Goal: Transaction & Acquisition: Purchase product/service

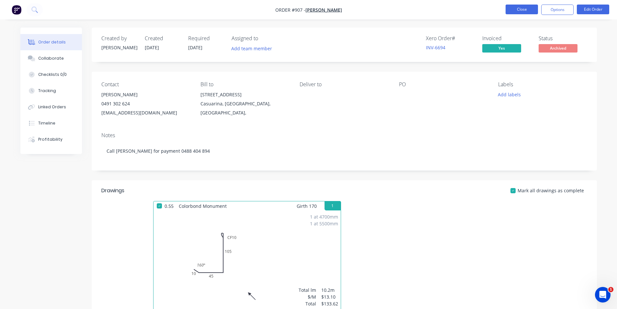
click at [522, 7] on button "Close" at bounding box center [521, 10] width 32 height 10
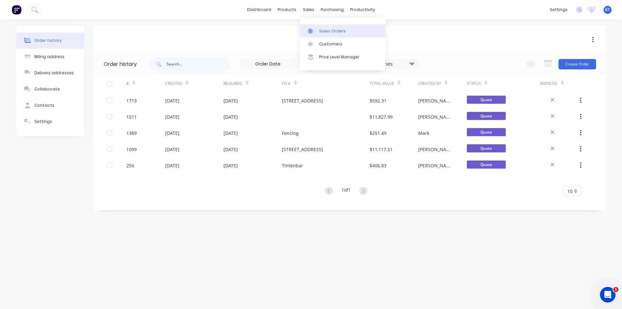
click at [319, 32] on div "Sales Orders" at bounding box center [332, 31] width 27 height 6
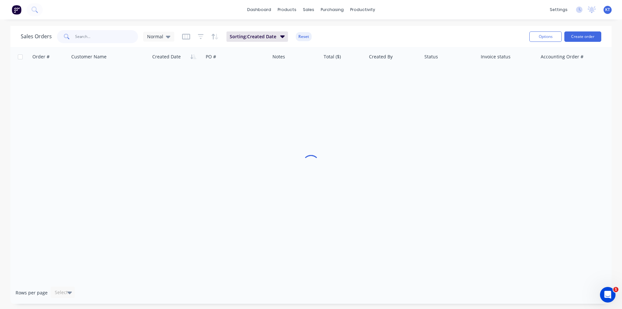
drag, startPoint x: 105, startPoint y: 43, endPoint x: 104, endPoint y: 37, distance: 6.2
click at [105, 40] on input "text" at bounding box center [106, 36] width 63 height 13
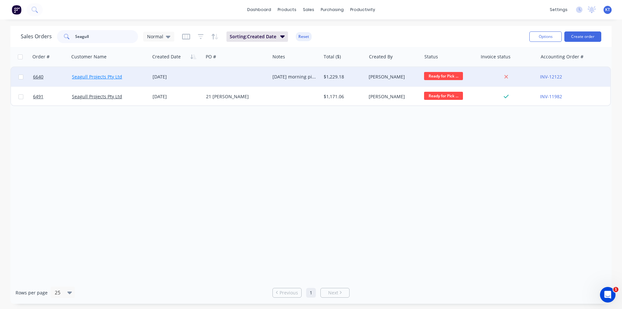
type input "Seagull"
click at [112, 76] on link "Seagull Projects Pty Ltd" at bounding box center [97, 76] width 50 height 6
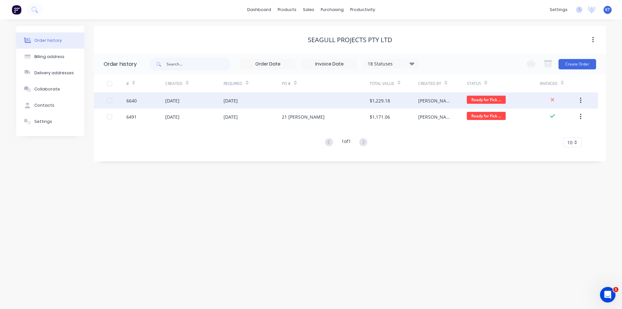
click at [232, 105] on div "28 Aug 2025" at bounding box center [252, 100] width 58 height 16
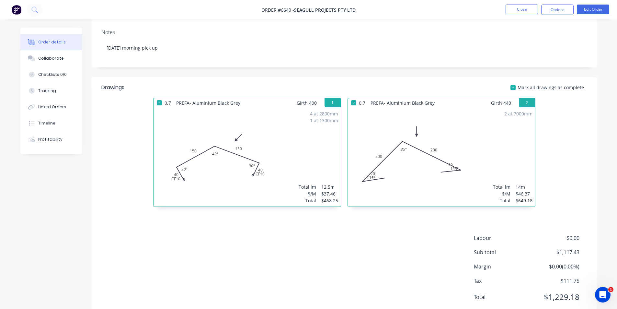
scroll to position [123, 0]
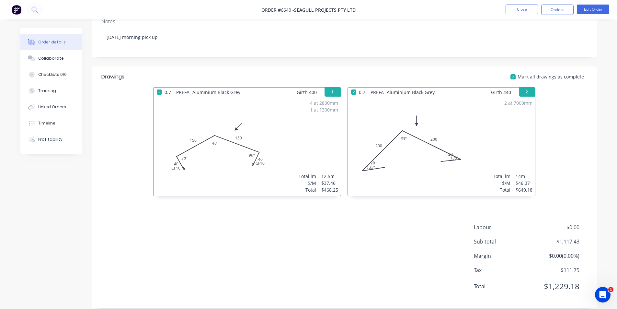
click at [586, 3] on nav "Order #6640 - Seagull Projects Pty Ltd Close Options Edit Order" at bounding box center [308, 9] width 617 height 19
click at [586, 10] on button "Edit Order" at bounding box center [593, 10] width 32 height 10
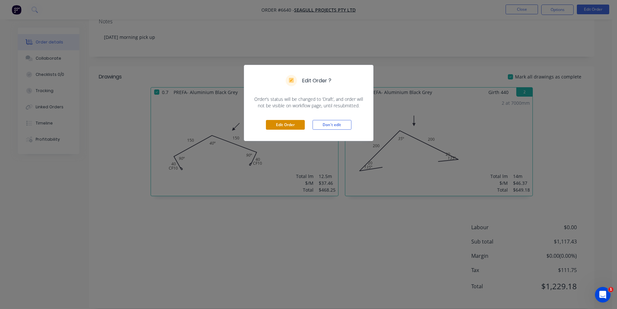
drag, startPoint x: 284, startPoint y: 125, endPoint x: 319, endPoint y: 131, distance: 35.2
click at [285, 125] on button "Edit Order" at bounding box center [285, 125] width 39 height 10
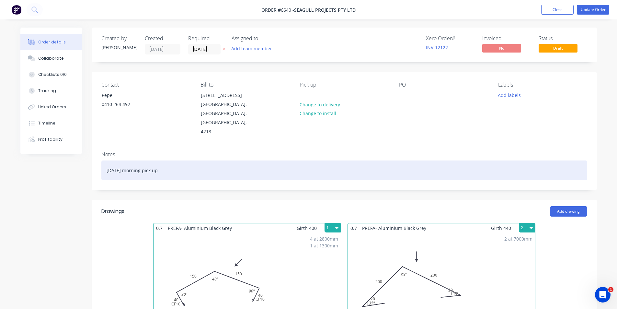
scroll to position [129, 0]
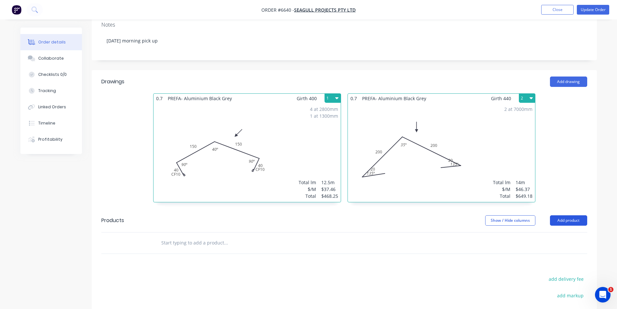
click at [565, 215] on button "Add product" at bounding box center [568, 220] width 37 height 10
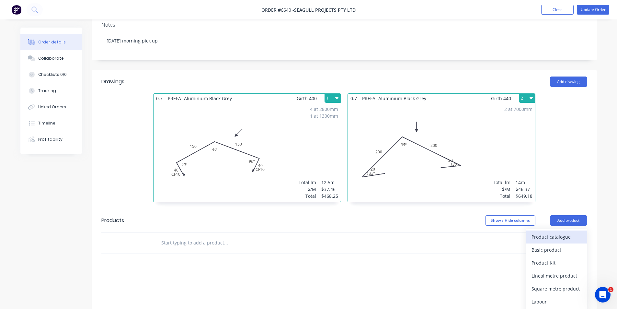
click at [566, 232] on div "Product catalogue" at bounding box center [556, 236] width 50 height 9
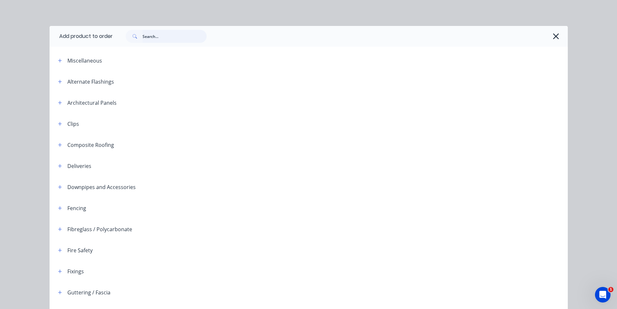
click at [151, 38] on input "text" at bounding box center [174, 36] width 64 height 13
type input "s"
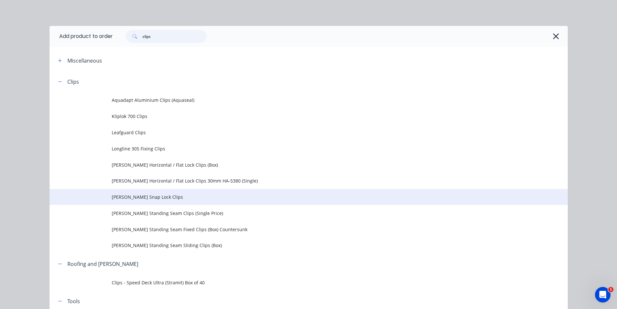
type input "clips"
click at [155, 196] on span "[PERSON_NAME] Snap Lock Clips" at bounding box center [294, 196] width 365 height 7
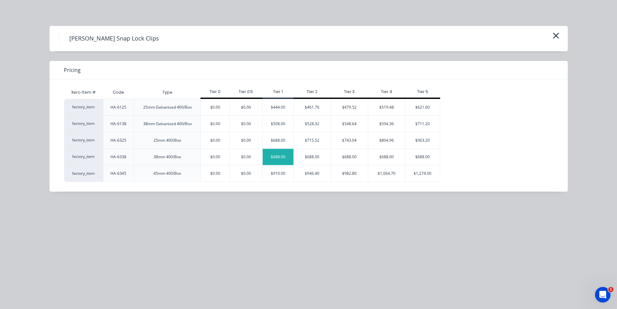
click at [276, 156] on div "$688.00" at bounding box center [278, 157] width 31 height 16
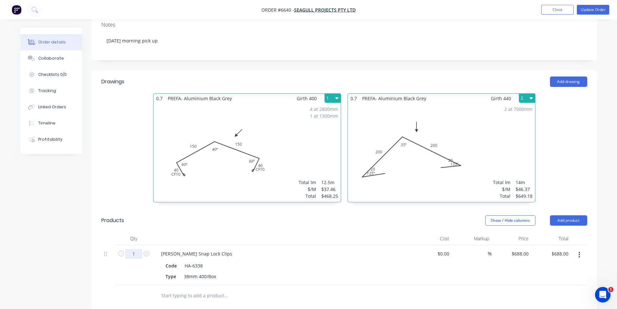
click at [136, 249] on input "1" at bounding box center [133, 254] width 17 height 10
type input "0.25"
type input "$172.00"
click at [357, 273] on div "Rees Snap Lock Clips Code HA-6338 Type 38mm 400/Box" at bounding box center [282, 265] width 259 height 40
click at [572, 215] on button "Add product" at bounding box center [568, 220] width 37 height 10
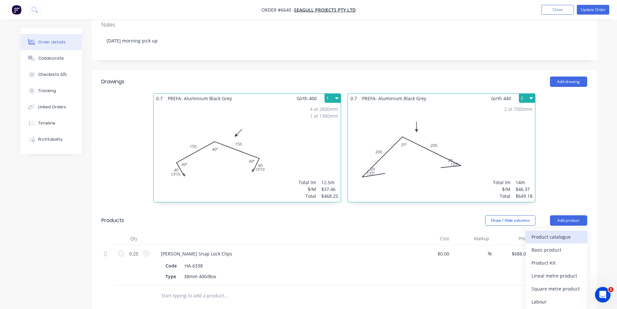
click at [560, 232] on div "Product catalogue" at bounding box center [556, 236] width 50 height 9
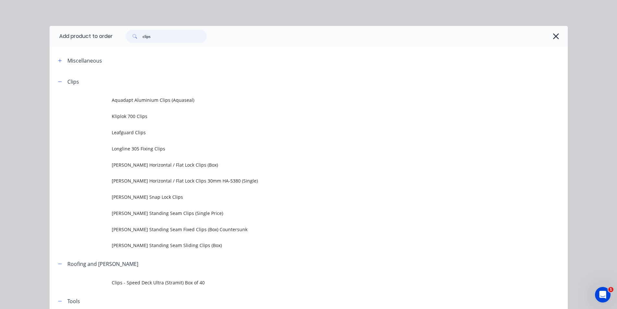
click at [173, 33] on input "clips" at bounding box center [174, 36] width 64 height 13
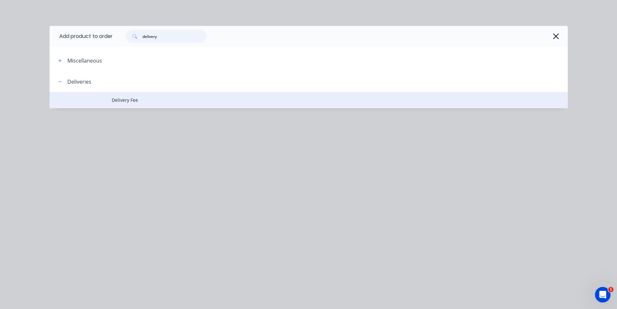
type input "delivery"
click at [123, 99] on span "Delivery Fee" at bounding box center [294, 99] width 365 height 7
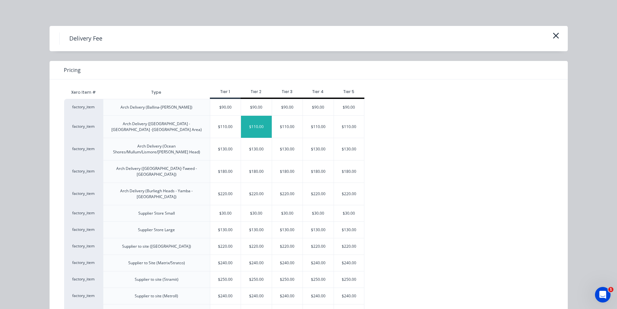
click at [267, 128] on div "$110.00" at bounding box center [256, 127] width 31 height 22
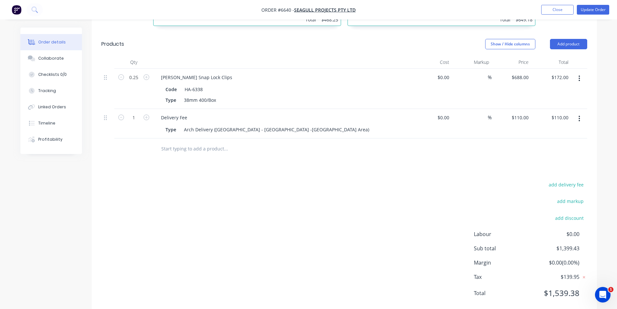
scroll to position [312, 0]
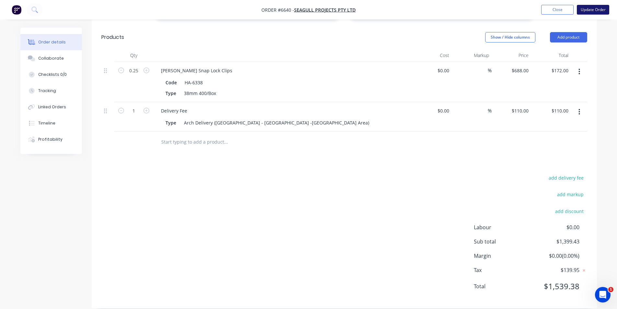
click at [589, 13] on button "Update Order" at bounding box center [593, 10] width 32 height 10
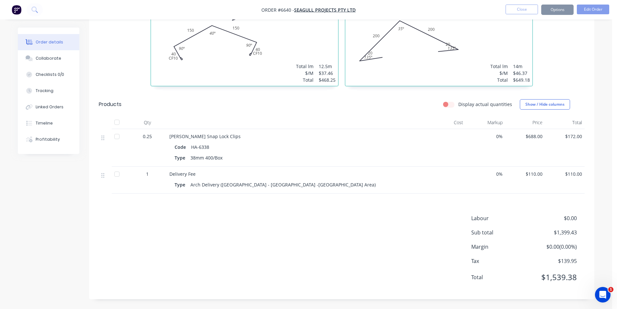
scroll to position [0, 0]
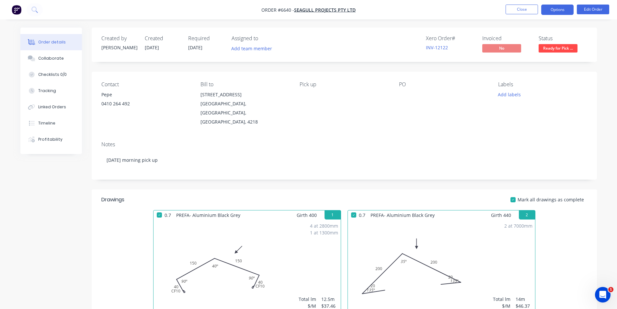
click at [562, 10] on button "Options" at bounding box center [557, 10] width 32 height 10
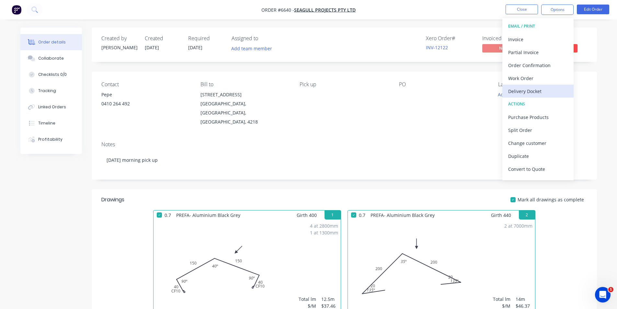
click at [544, 93] on div "Delivery Docket" at bounding box center [538, 90] width 60 height 9
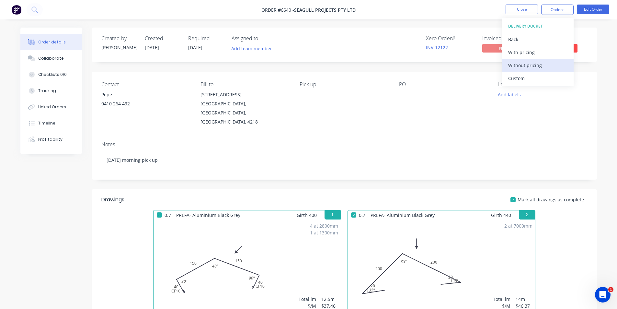
click at [555, 68] on div "Without pricing" at bounding box center [538, 65] width 60 height 9
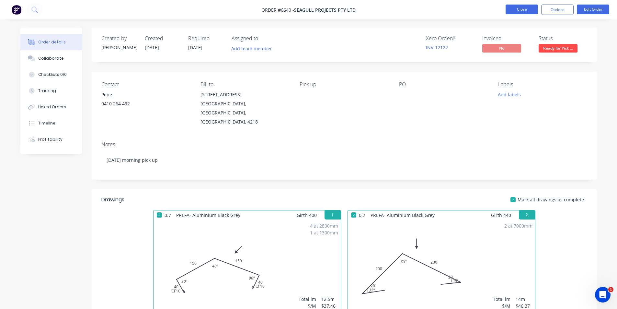
click at [533, 10] on button "Close" at bounding box center [521, 10] width 32 height 10
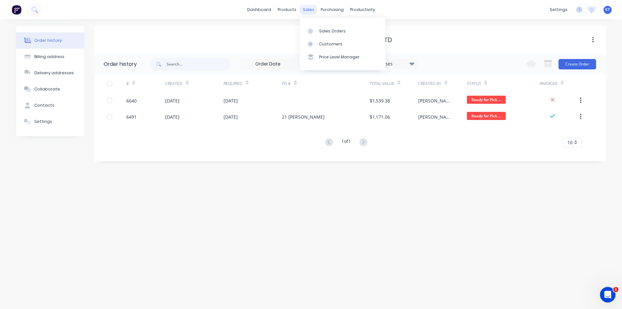
click at [313, 13] on div "sales" at bounding box center [308, 10] width 18 height 10
click at [329, 33] on div "Sales Orders" at bounding box center [332, 31] width 27 height 6
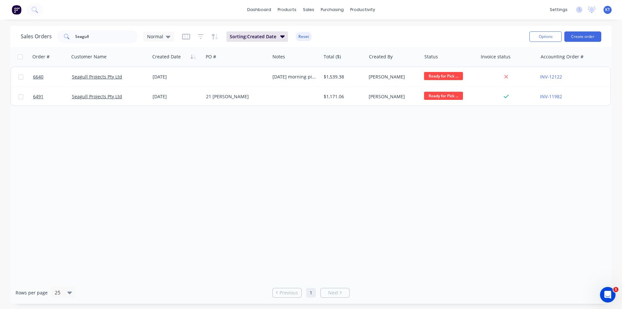
drag, startPoint x: 118, startPoint y: 44, endPoint x: 117, endPoint y: 40, distance: 3.3
click at [118, 44] on div "Sales Orders Seagull Normal Sorting: Created Date Reset" at bounding box center [272, 36] width 503 height 16
click at [117, 40] on input "Seagull" at bounding box center [106, 36] width 63 height 13
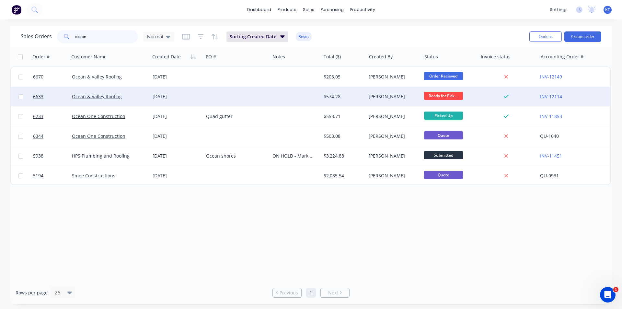
type input "ocean"
click at [177, 88] on div "22 Aug 2025" at bounding box center [176, 96] width 53 height 19
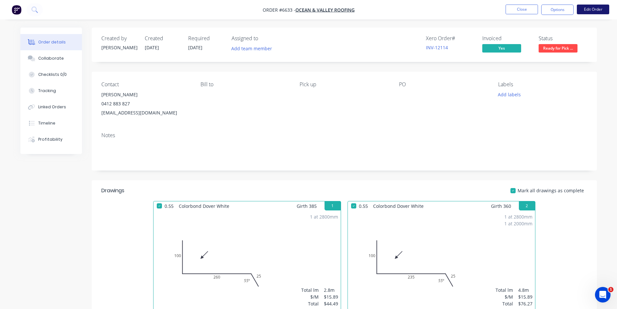
click at [581, 9] on button "Edit Order" at bounding box center [593, 10] width 32 height 10
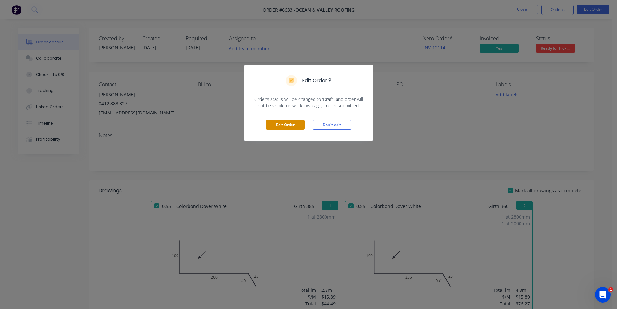
click at [295, 126] on button "Edit Order" at bounding box center [285, 125] width 39 height 10
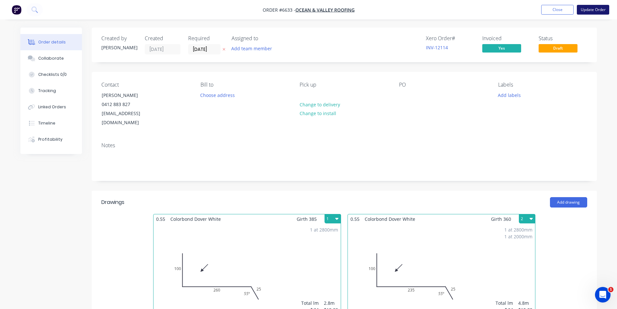
click at [590, 7] on button "Update Order" at bounding box center [593, 10] width 32 height 10
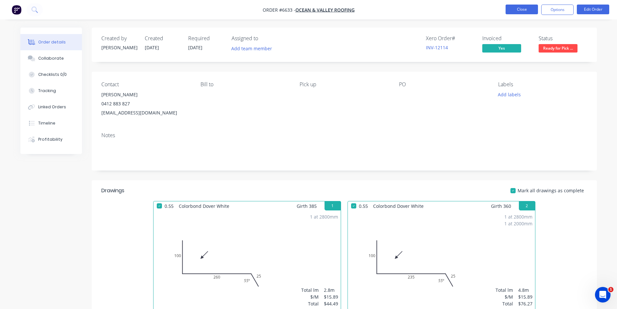
click at [521, 12] on button "Close" at bounding box center [521, 10] width 32 height 10
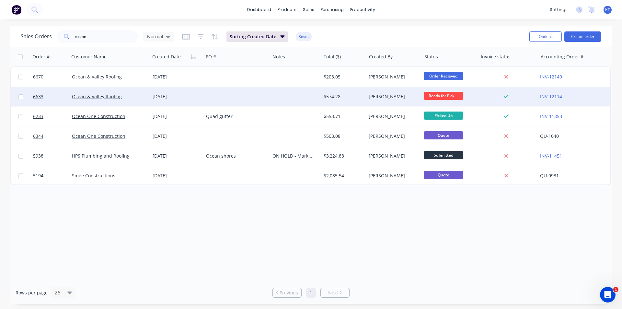
click at [272, 89] on div at bounding box center [295, 96] width 51 height 19
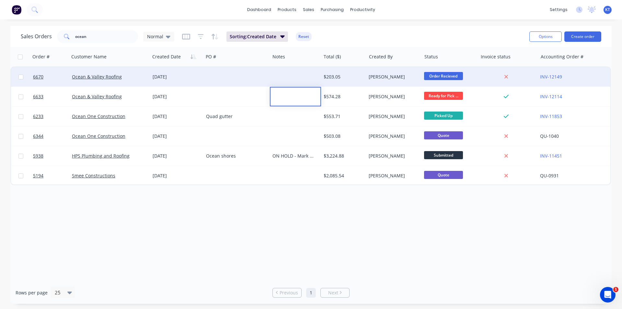
click at [205, 80] on div at bounding box center [236, 76] width 66 height 19
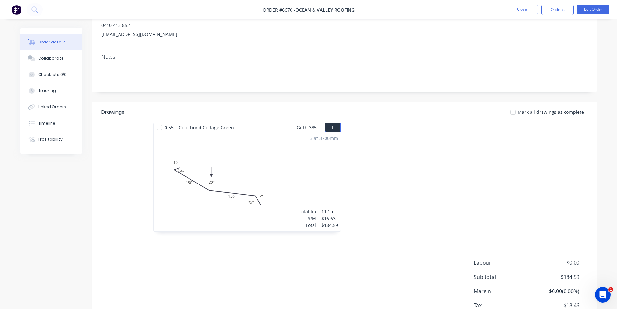
scroll to position [97, 0]
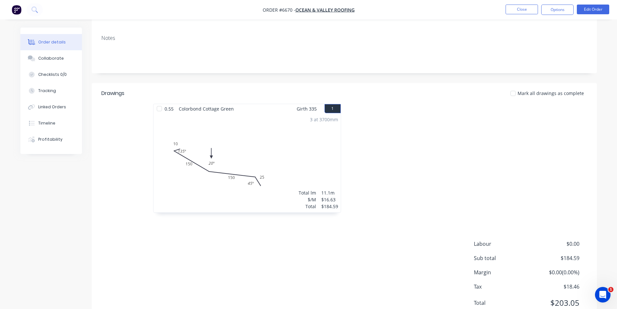
click at [588, 15] on nav "Order #6670 - Ocean & Valley Roofing Close Options Edit Order" at bounding box center [308, 9] width 617 height 19
click at [589, 11] on button "Edit Order" at bounding box center [593, 10] width 32 height 10
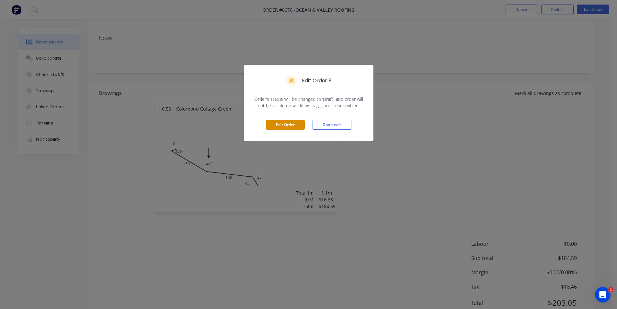
click at [294, 125] on button "Edit Order" at bounding box center [285, 125] width 39 height 10
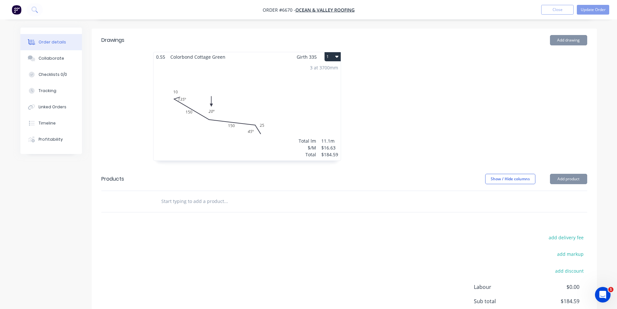
scroll to position [221, 0]
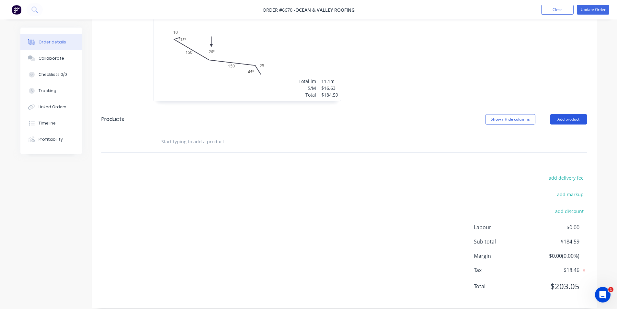
click at [570, 114] on button "Add product" at bounding box center [568, 119] width 37 height 10
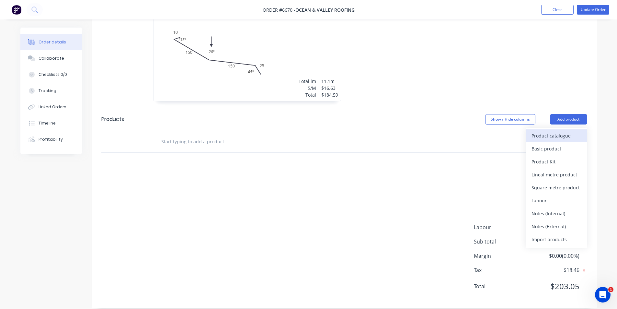
click at [554, 131] on div "Product catalogue" at bounding box center [556, 135] width 50 height 9
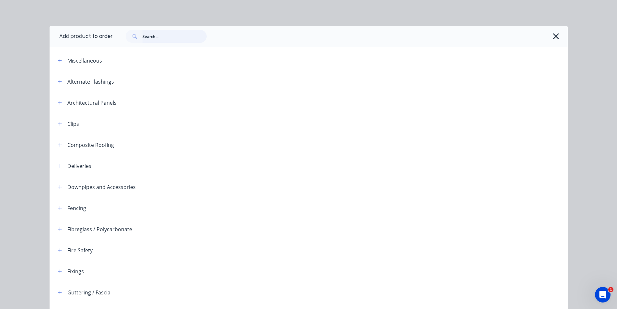
click at [155, 34] on input "text" at bounding box center [174, 36] width 64 height 13
type input "c"
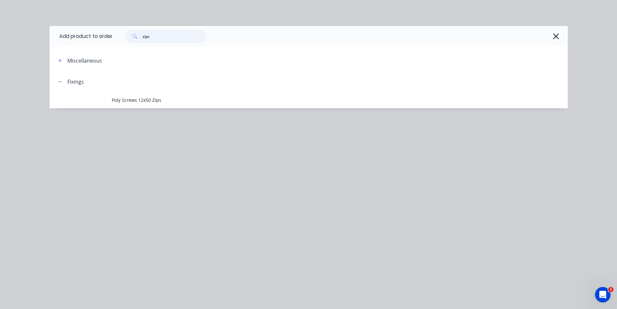
drag, startPoint x: 168, startPoint y: 30, endPoint x: 165, endPoint y: 35, distance: 5.9
click at [165, 35] on input "zips" at bounding box center [174, 36] width 64 height 13
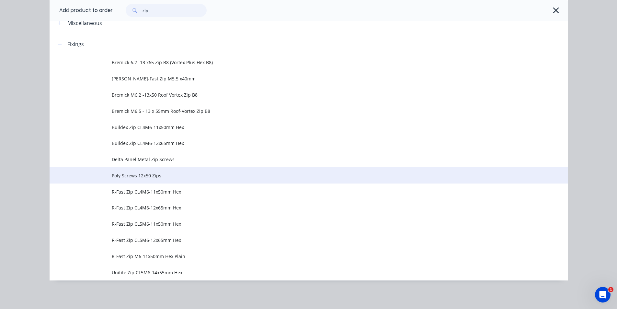
scroll to position [230, 0]
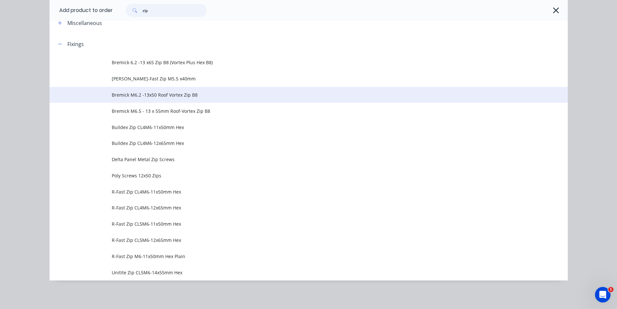
type input "zip"
click at [155, 98] on td "Bremick M6.2 -13x50 Roof Vortex Zip B8" at bounding box center [340, 95] width 456 height 16
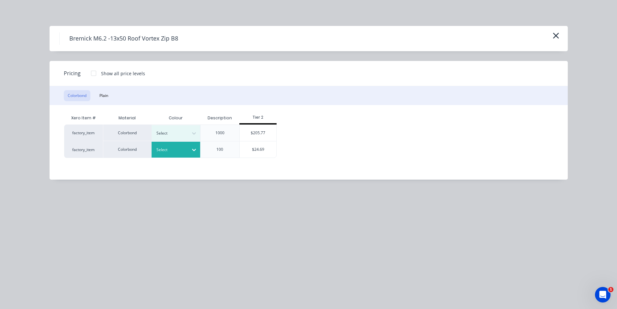
click at [188, 157] on div at bounding box center [194, 150] width 12 height 16
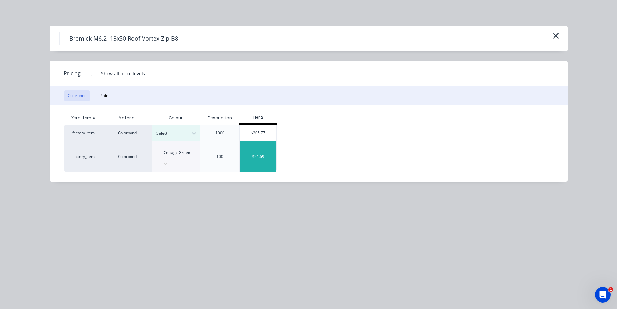
click at [270, 154] on div "$24.69" at bounding box center [258, 156] width 37 height 30
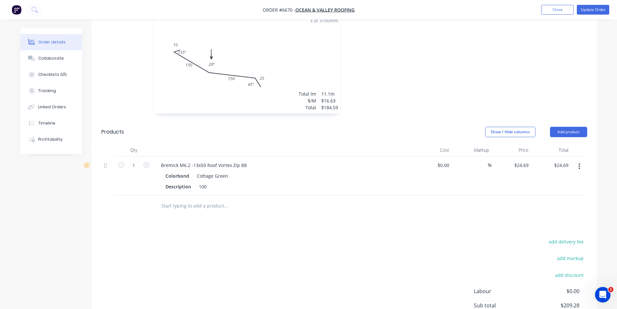
scroll to position [198, 0]
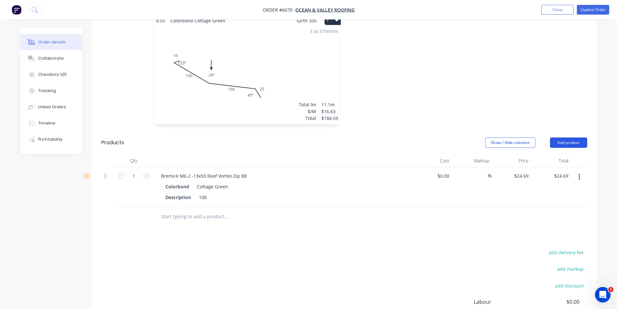
click at [558, 138] on button "Add product" at bounding box center [568, 142] width 37 height 10
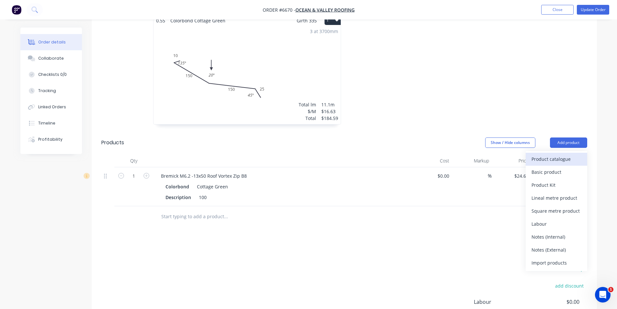
click at [542, 154] on div "Product catalogue" at bounding box center [556, 158] width 50 height 9
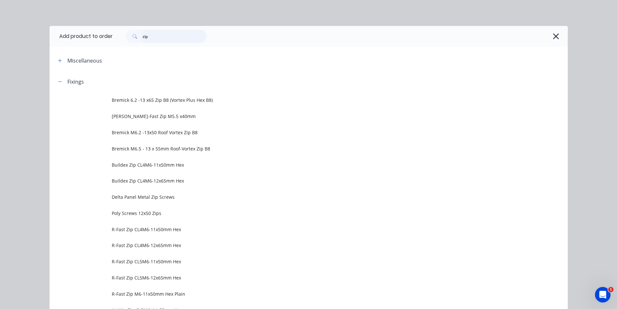
click at [151, 39] on input "zip" at bounding box center [174, 36] width 64 height 13
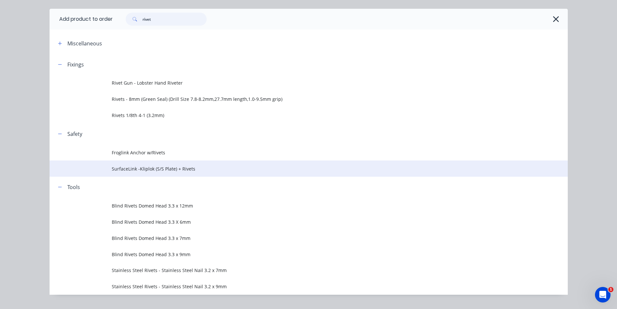
scroll to position [31, 0]
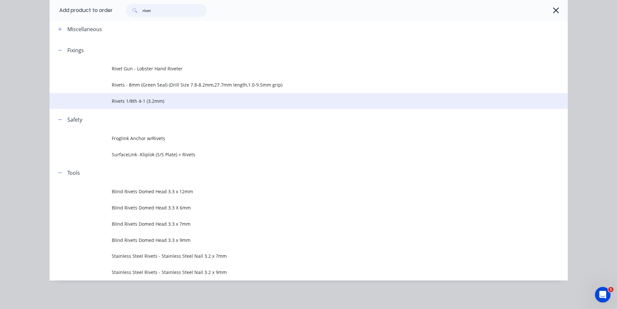
type input "rivet"
click at [124, 99] on span "Rivets 1/8th 4-1 (3.2mm)" at bounding box center [294, 100] width 365 height 7
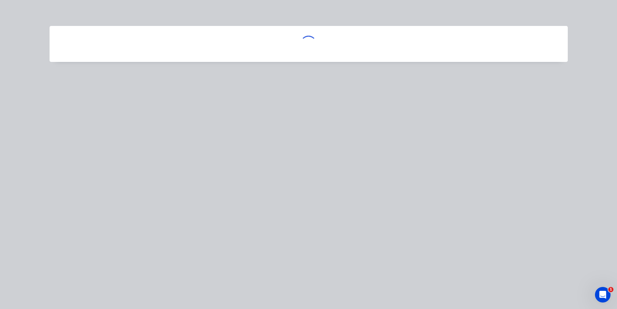
scroll to position [0, 0]
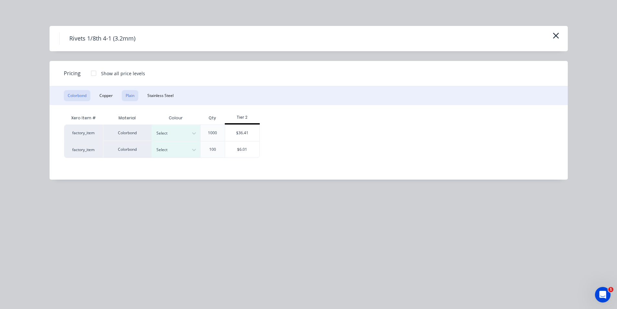
drag, startPoint x: 126, startPoint y: 92, endPoint x: 130, endPoint y: 94, distance: 4.5
click at [126, 94] on button "Plain" at bounding box center [130, 95] width 17 height 11
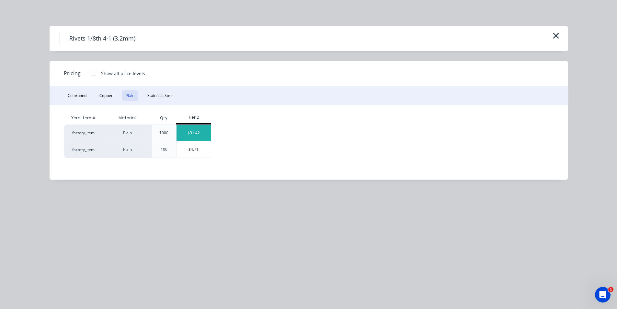
click at [198, 132] on div "$31.42" at bounding box center [193, 133] width 35 height 16
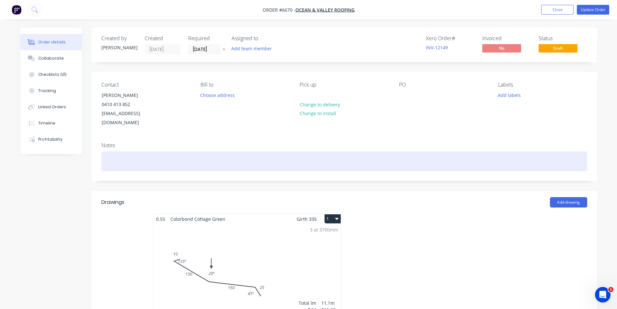
click at [139, 155] on div at bounding box center [344, 161] width 486 height 20
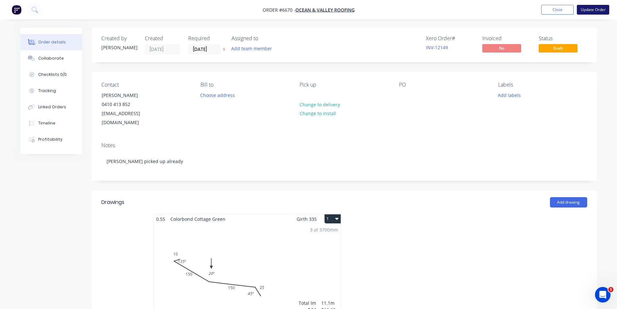
click at [580, 10] on button "Update Order" at bounding box center [593, 10] width 32 height 10
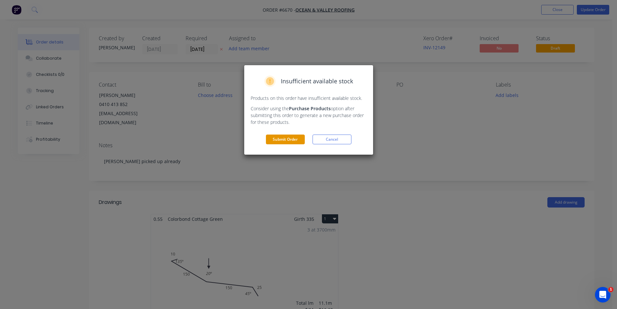
click at [270, 138] on button "Submit Order" at bounding box center [285, 139] width 39 height 10
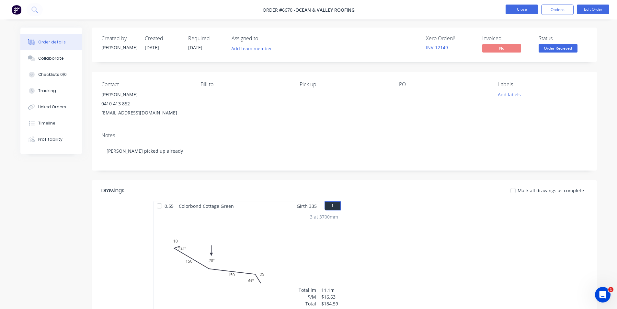
click at [522, 9] on button "Close" at bounding box center [521, 10] width 32 height 10
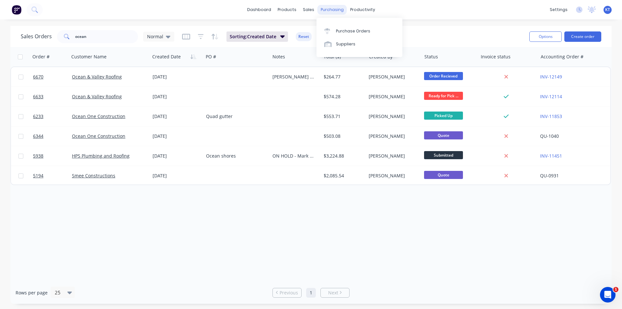
click at [336, 10] on div "purchasing" at bounding box center [331, 10] width 29 height 10
click at [111, 40] on input "ocean" at bounding box center [106, 36] width 63 height 13
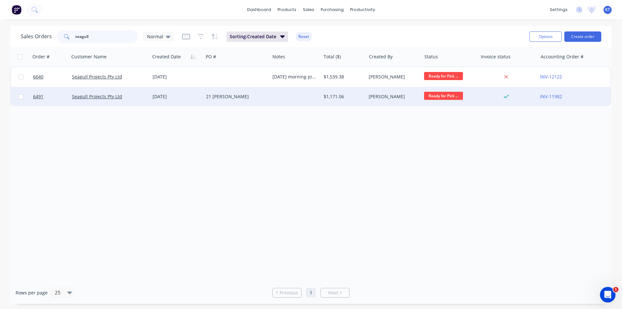
type input "seagull"
click at [160, 101] on div "[DATE]" at bounding box center [176, 96] width 53 height 19
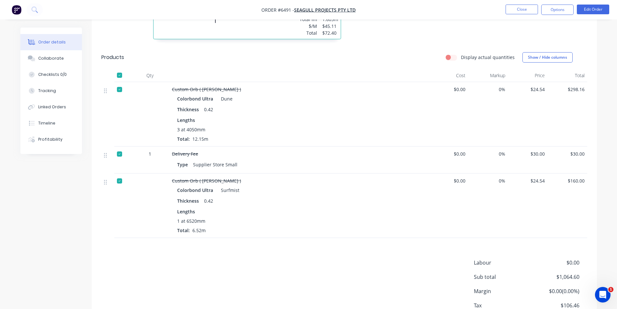
scroll to position [544, 0]
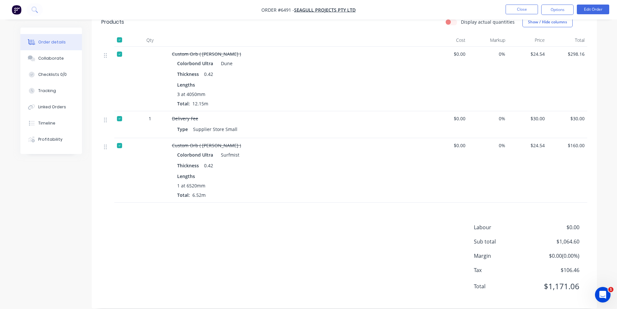
click at [547, 3] on nav "Order #6491 - Seagull Projects Pty Ltd Close Options Edit Order" at bounding box center [308, 9] width 617 height 19
click at [547, 9] on button "Options" at bounding box center [557, 10] width 32 height 10
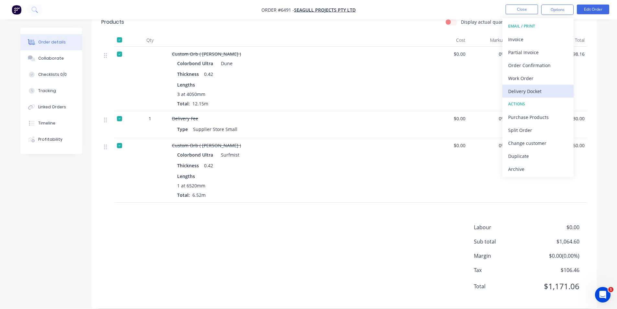
click at [529, 92] on div "Delivery Docket" at bounding box center [538, 90] width 60 height 9
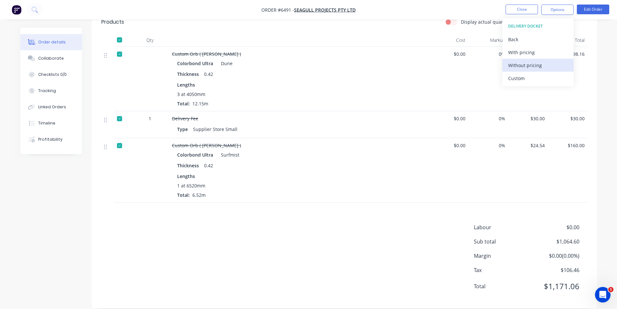
click at [541, 65] on div "Without pricing" at bounding box center [538, 65] width 60 height 9
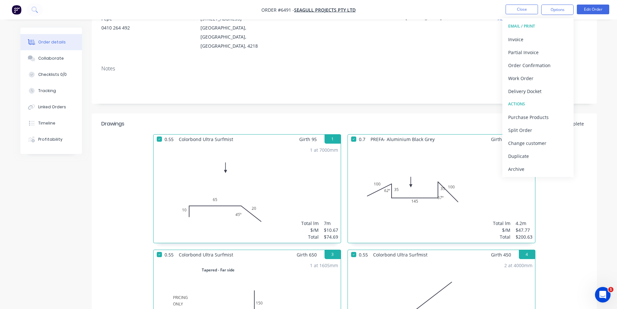
scroll to position [0, 0]
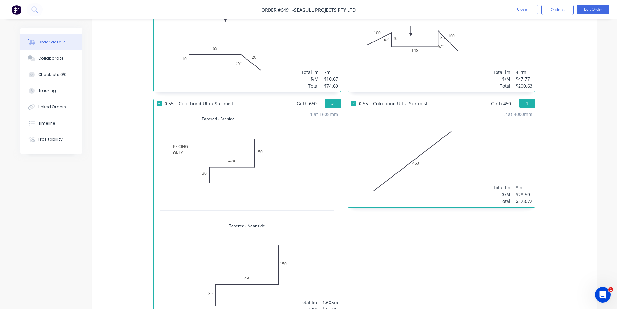
scroll to position [356, 0]
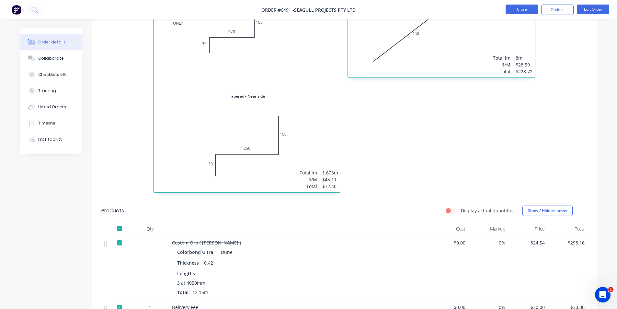
click at [516, 11] on button "Close" at bounding box center [521, 10] width 32 height 10
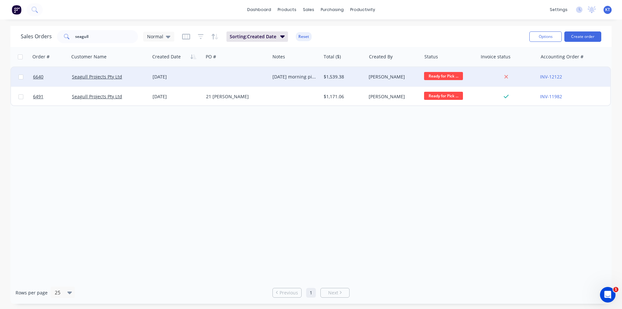
click at [170, 77] on div "[DATE]" at bounding box center [176, 76] width 48 height 6
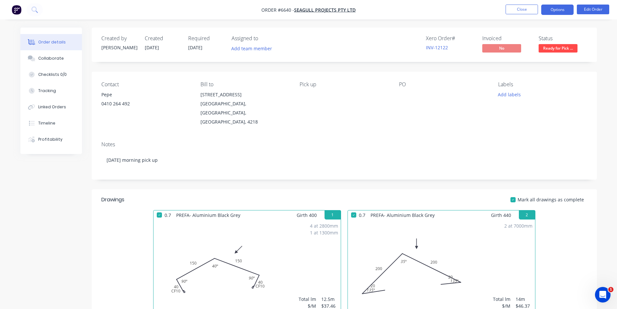
click at [568, 11] on button "Options" at bounding box center [557, 10] width 32 height 10
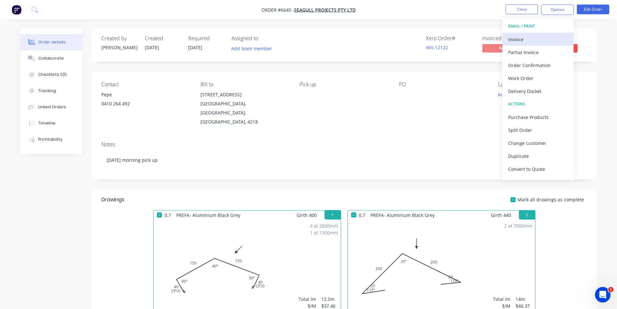
click at [537, 42] on div "Invoice" at bounding box center [538, 39] width 60 height 9
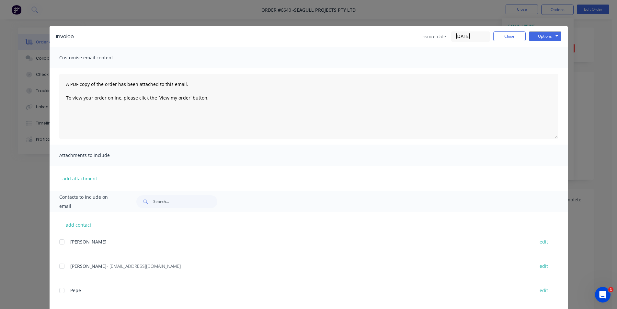
scroll to position [10, 0]
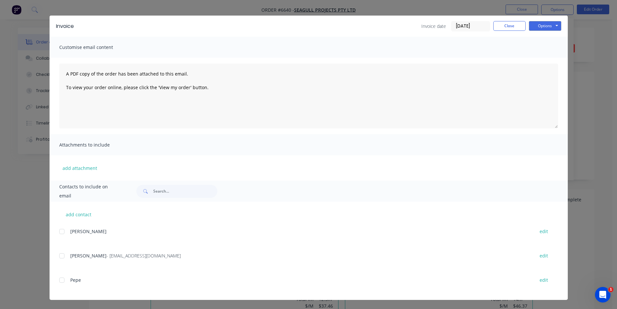
drag, startPoint x: 62, startPoint y: 257, endPoint x: 68, endPoint y: 256, distance: 5.9
click at [62, 257] on div at bounding box center [61, 255] width 13 height 13
click at [538, 23] on button "Options" at bounding box center [545, 26] width 32 height 10
click at [548, 61] on button "Email" at bounding box center [549, 58] width 41 height 11
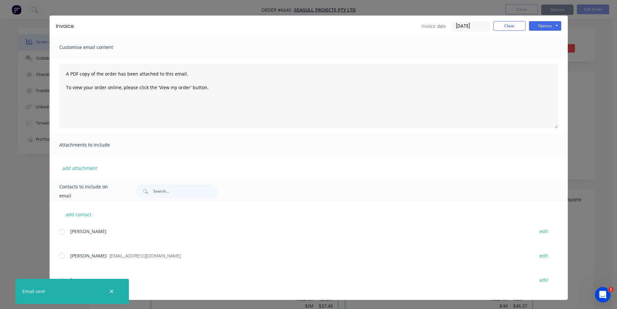
scroll to position [0, 0]
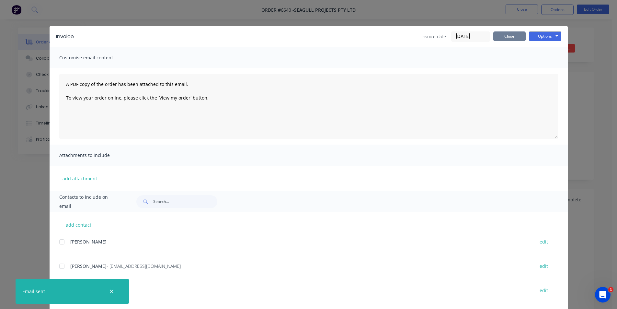
click at [493, 33] on button "Close" at bounding box center [509, 36] width 32 height 10
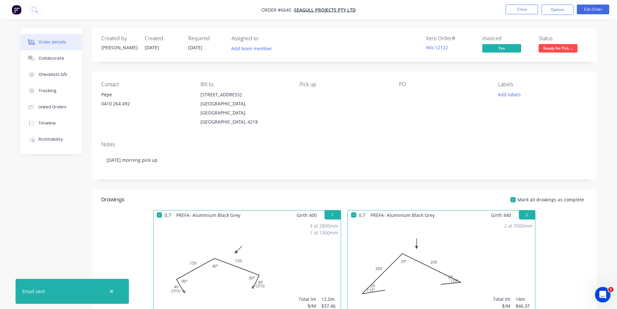
click at [511, 15] on nav "Order #6640 - Seagull Projects Pty Ltd Close Options Edit Order" at bounding box center [308, 9] width 617 height 19
click at [516, 8] on button "Close" at bounding box center [521, 10] width 32 height 10
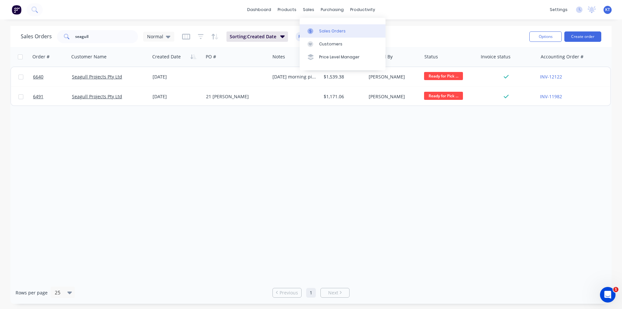
click at [313, 29] on icon at bounding box center [310, 31] width 6 height 6
click at [116, 33] on input "seagull" at bounding box center [106, 36] width 63 height 13
click at [339, 25] on link "Purchase Orders" at bounding box center [359, 30] width 86 height 13
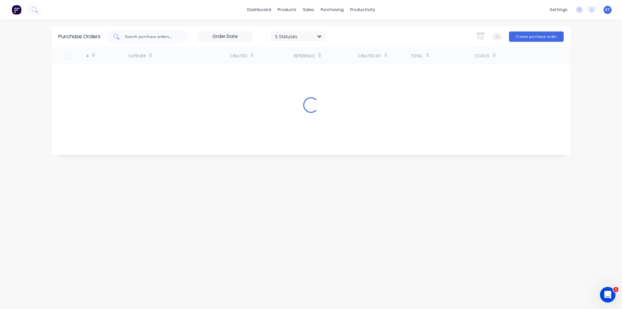
click at [164, 30] on div at bounding box center [147, 36] width 81 height 13
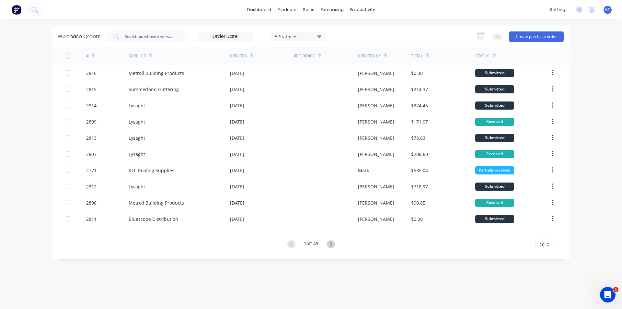
click at [162, 47] on div "Purchase Orders 5 Statuses 5 Statuses Export to Excel (XLSX) Create purchase or…" at bounding box center [311, 36] width 518 height 21
click at [169, 40] on div at bounding box center [147, 36] width 81 height 13
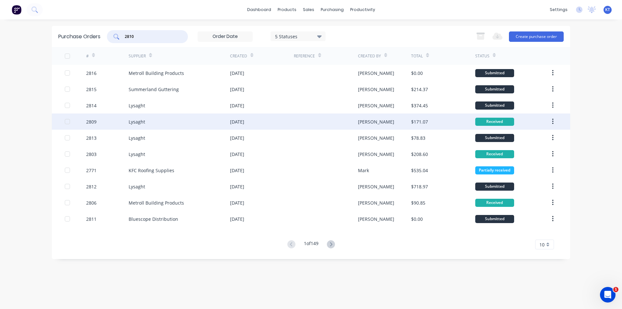
type input "2810"
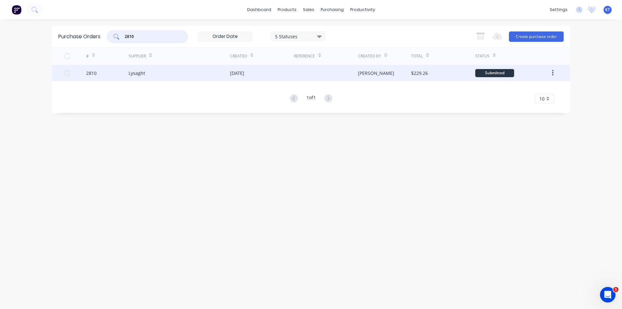
click at [154, 75] on div "Lysaght" at bounding box center [179, 73] width 101 height 16
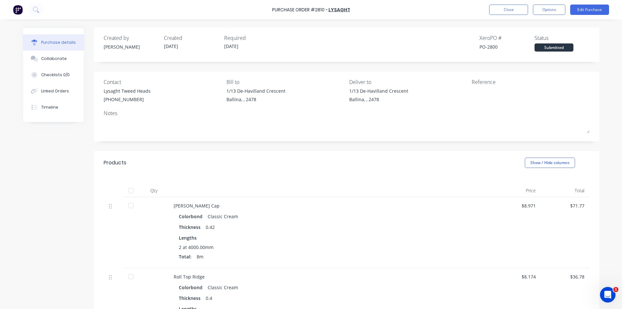
click at [128, 191] on div at bounding box center [130, 190] width 13 height 13
click at [65, 87] on button "Linked Orders" at bounding box center [53, 91] width 61 height 16
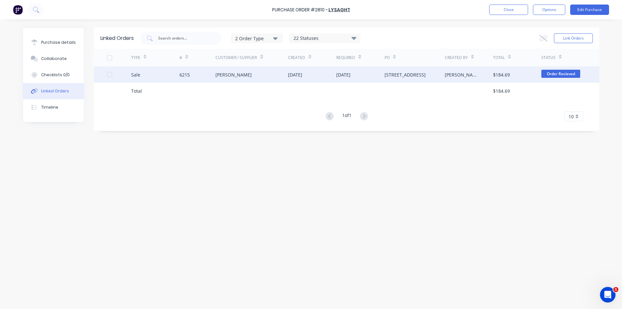
click at [476, 77] on div "[PERSON_NAME]" at bounding box center [468, 74] width 48 height 16
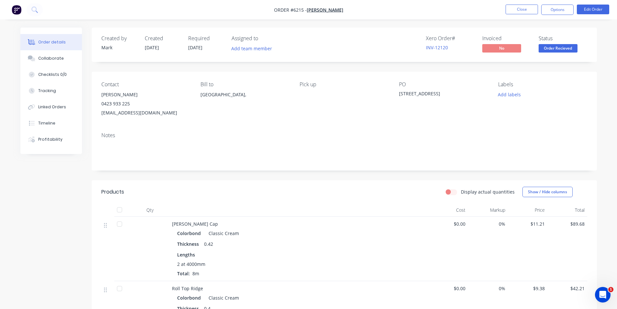
click at [555, 57] on div "Created by Mark Created 25/08/25 Required 24/07/25 Assigned to Add team member …" at bounding box center [344, 45] width 505 height 34
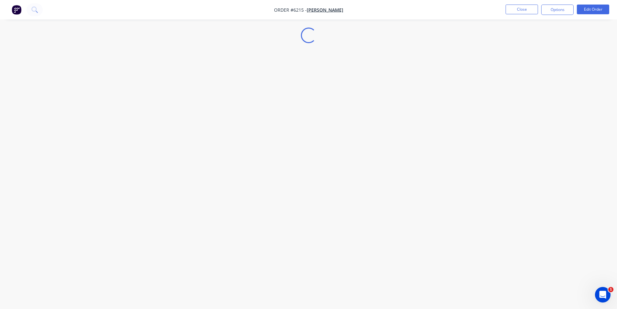
click at [555, 53] on div "Loading..." at bounding box center [308, 154] width 617 height 309
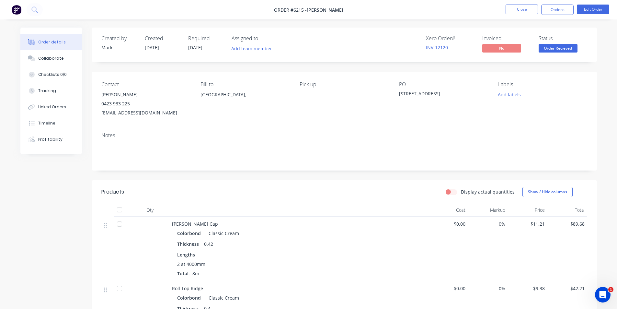
click at [556, 51] on span "Order Recieved" at bounding box center [557, 48] width 39 height 8
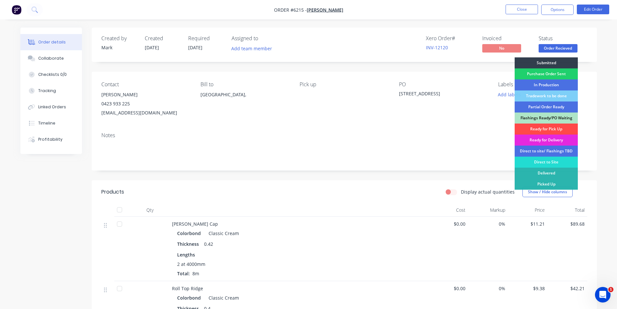
click at [567, 127] on div "Ready for Pick Up" at bounding box center [545, 128] width 63 height 11
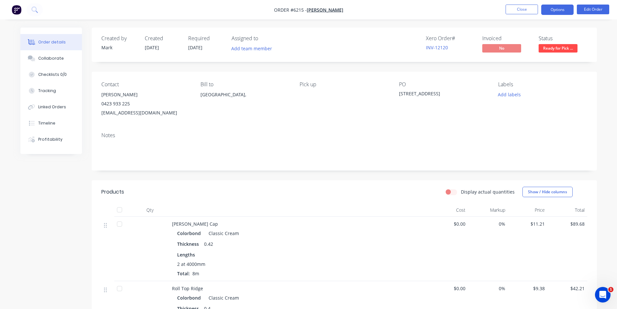
click at [555, 6] on button "Options" at bounding box center [557, 10] width 32 height 10
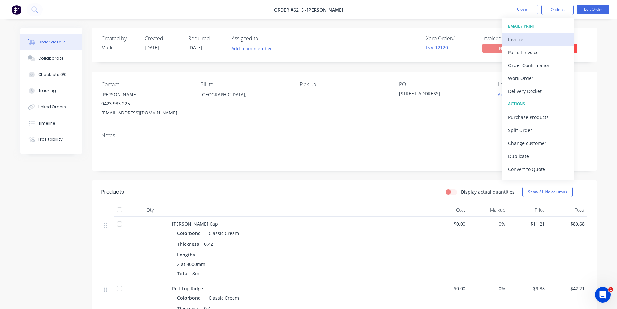
click at [553, 40] on div "Invoice" at bounding box center [538, 39] width 60 height 9
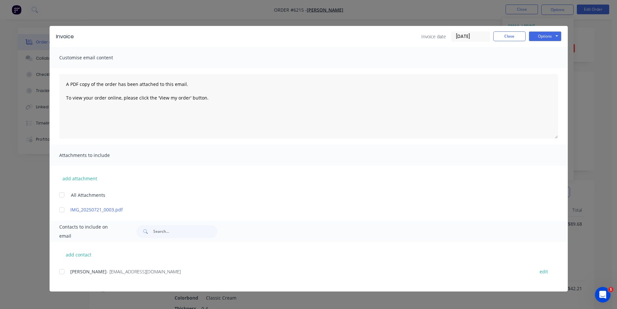
drag, startPoint x: 61, startPoint y: 269, endPoint x: 67, endPoint y: 269, distance: 6.8
click at [63, 269] on div at bounding box center [61, 271] width 13 height 13
click at [552, 36] on button "Options" at bounding box center [545, 36] width 32 height 10
click at [555, 71] on button "Email" at bounding box center [549, 69] width 41 height 11
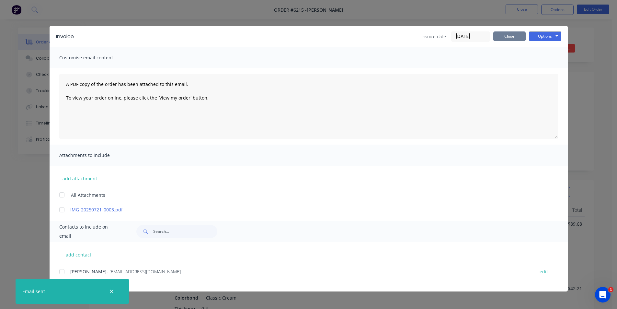
click at [518, 38] on button "Close" at bounding box center [509, 36] width 32 height 10
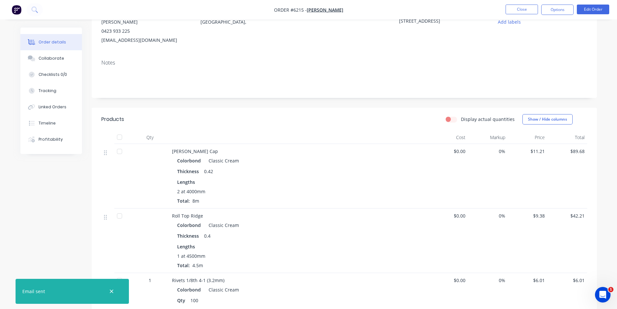
scroll to position [162, 0]
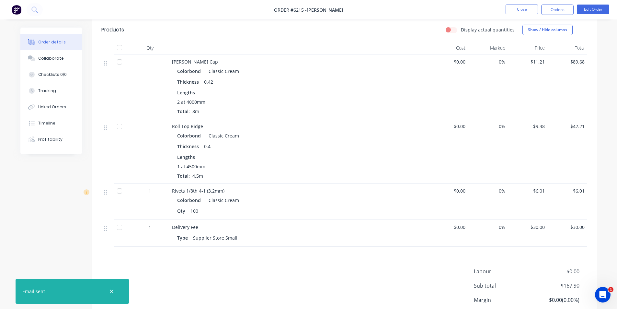
click at [120, 44] on div at bounding box center [119, 47] width 13 height 13
click at [521, 11] on button "Close" at bounding box center [521, 10] width 32 height 10
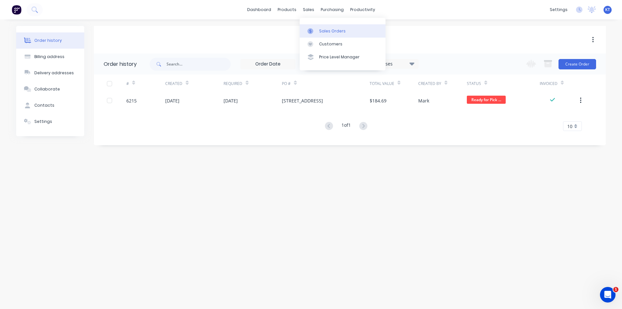
click at [322, 31] on div "Sales Orders" at bounding box center [332, 31] width 27 height 6
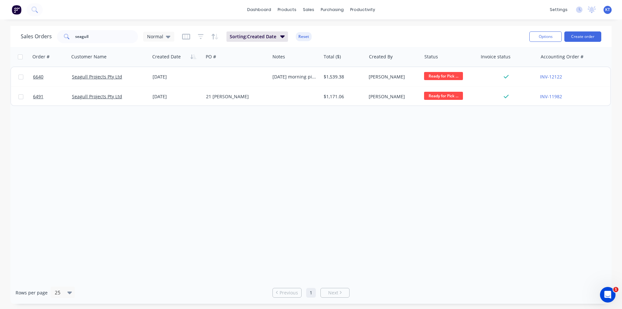
drag, startPoint x: 98, startPoint y: 46, endPoint x: 98, endPoint y: 34, distance: 11.7
click at [98, 46] on div "Sales Orders seagull Normal Sorting: Created Date Reset Options Create order" at bounding box center [310, 36] width 601 height 21
click at [98, 34] on input "seagull" at bounding box center [106, 36] width 63 height 13
click at [590, 34] on button "Create order" at bounding box center [582, 36] width 37 height 10
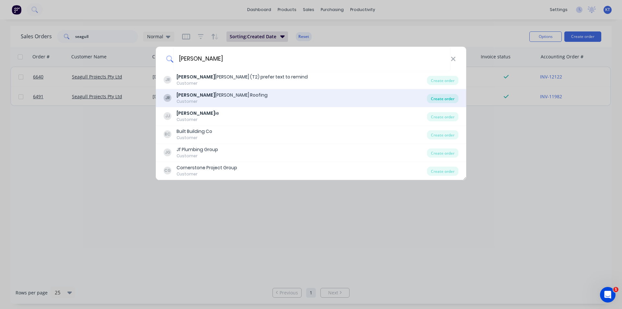
type input "jess"
click at [441, 98] on div "Create order" at bounding box center [442, 98] width 31 height 9
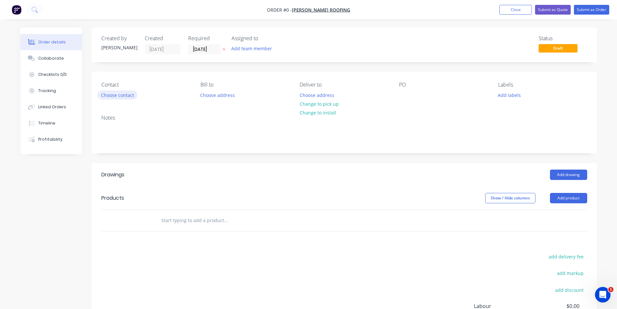
click at [124, 92] on button "Choose contact" at bounding box center [117, 94] width 40 height 9
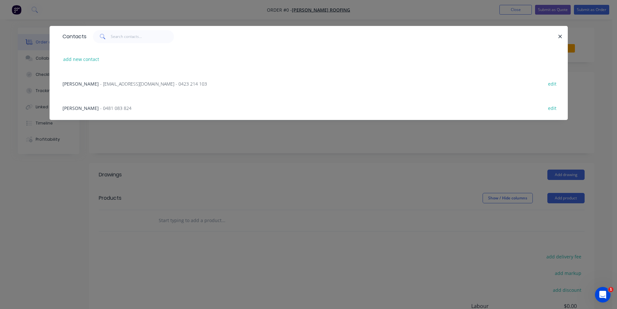
click at [117, 86] on span "- jessperry76@hotmail.com - 0423 214 103" at bounding box center [153, 84] width 107 height 6
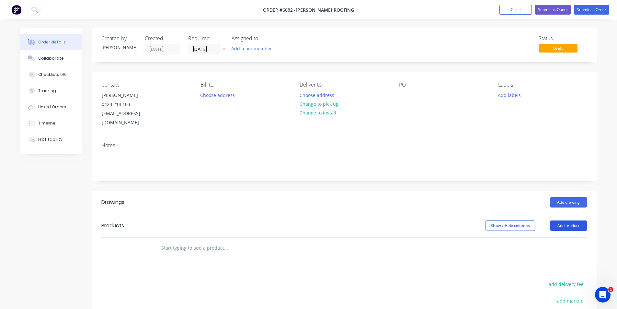
click at [572, 220] on button "Add product" at bounding box center [568, 225] width 37 height 10
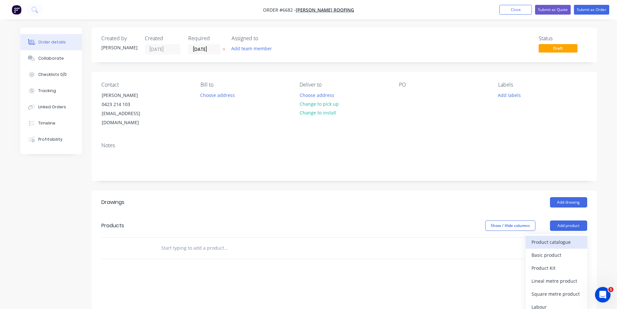
click at [557, 237] on div "Product catalogue" at bounding box center [556, 241] width 50 height 9
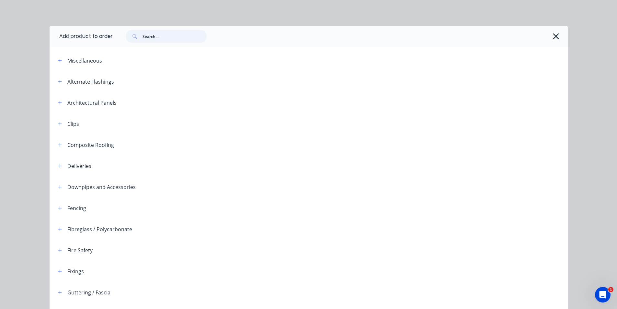
click at [196, 41] on input "text" at bounding box center [174, 36] width 64 height 13
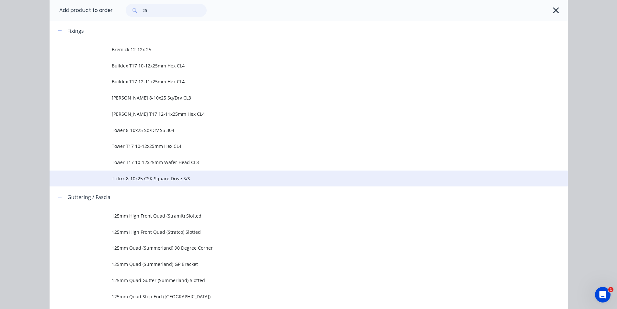
scroll to position [291, 0]
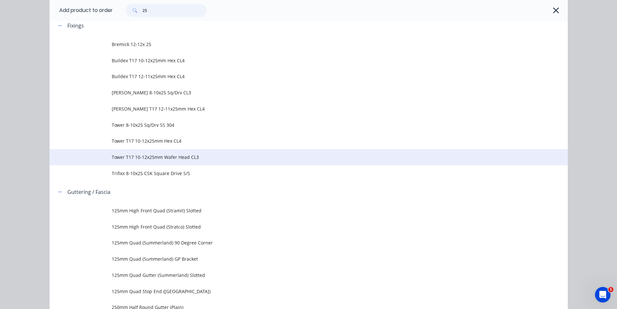
type input "25"
click at [190, 156] on span "Tower T17 10-12x25mm Wafer Head CL3" at bounding box center [294, 156] width 365 height 7
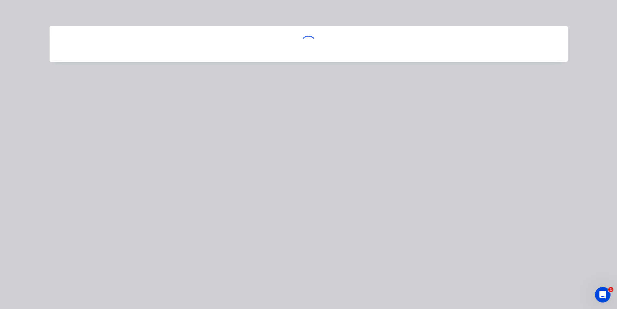
scroll to position [0, 0]
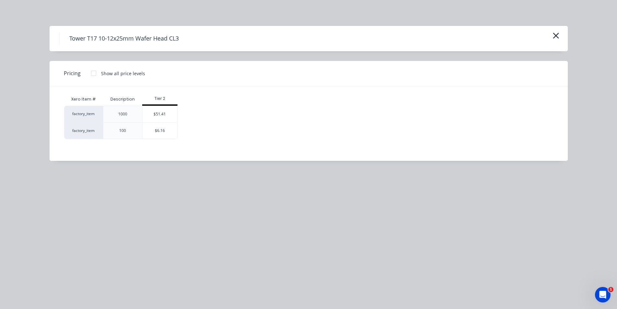
drag, startPoint x: 158, startPoint y: 119, endPoint x: 203, endPoint y: 107, distance: 45.9
click at [159, 119] on div "$51.41" at bounding box center [159, 114] width 35 height 16
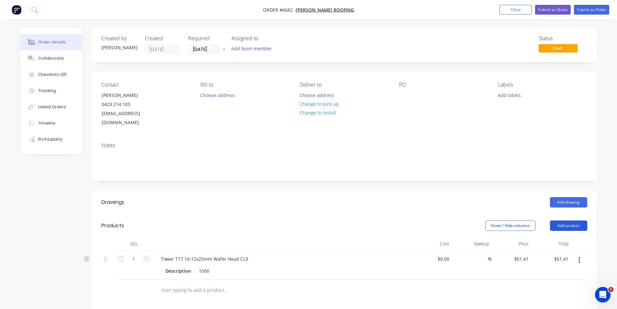
click at [568, 220] on button "Add product" at bounding box center [568, 225] width 37 height 10
drag, startPoint x: 568, startPoint y: 226, endPoint x: 569, endPoint y: 229, distance: 3.4
click at [569, 234] on div "Product catalogue Basic product Product Kit Lineal metre product Square metre p…" at bounding box center [556, 294] width 62 height 120
click at [570, 237] on div "Product catalogue" at bounding box center [556, 241] width 50 height 9
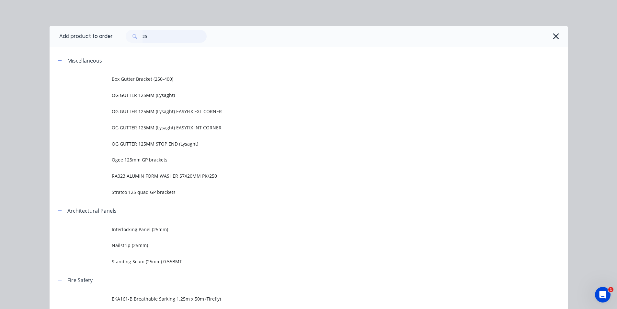
click at [146, 35] on input "25" at bounding box center [174, 36] width 64 height 13
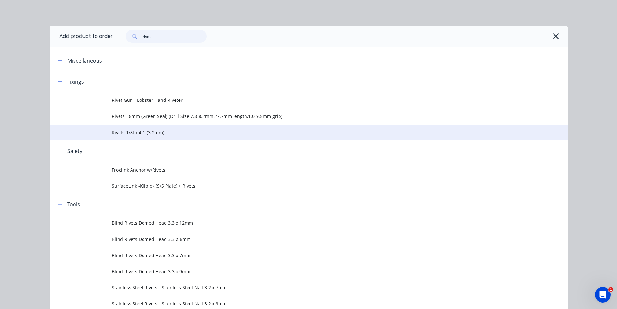
type input "rivet"
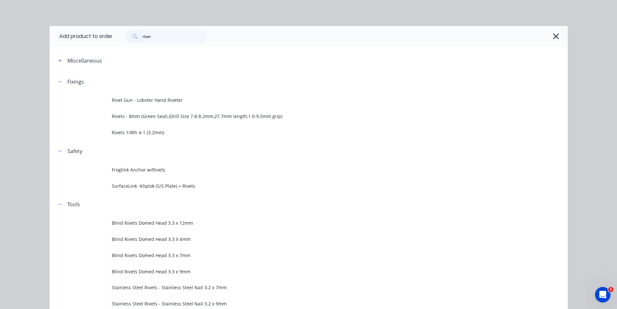
drag, startPoint x: 125, startPoint y: 136, endPoint x: 133, endPoint y: 133, distance: 8.4
click at [126, 136] on td "Rivets 1/8th 4-1 (3.2mm)" at bounding box center [340, 132] width 456 height 16
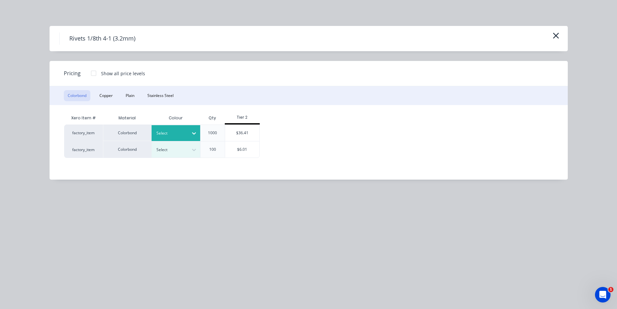
click at [190, 131] on div at bounding box center [194, 133] width 12 height 10
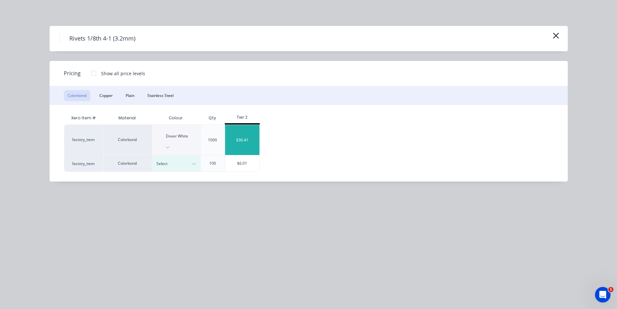
click at [236, 133] on div "$36.41" at bounding box center [242, 140] width 35 height 30
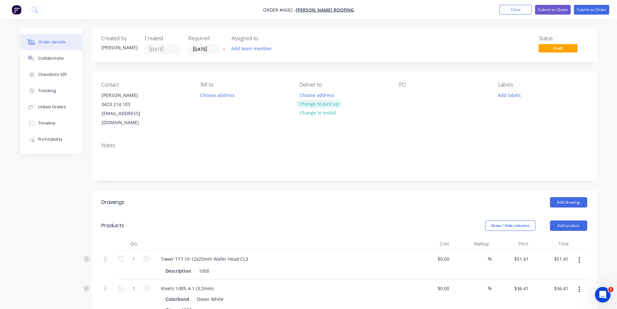
click at [322, 105] on button "Change to pick up" at bounding box center [319, 103] width 46 height 9
click at [600, 11] on button "Submit as Order" at bounding box center [591, 10] width 35 height 10
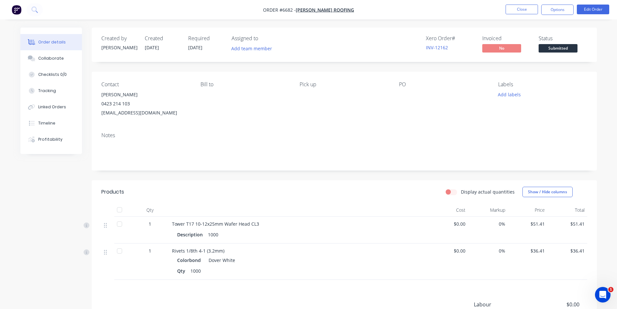
click at [119, 210] on div at bounding box center [119, 209] width 13 height 13
click at [555, 45] on span "Submitted" at bounding box center [557, 48] width 39 height 8
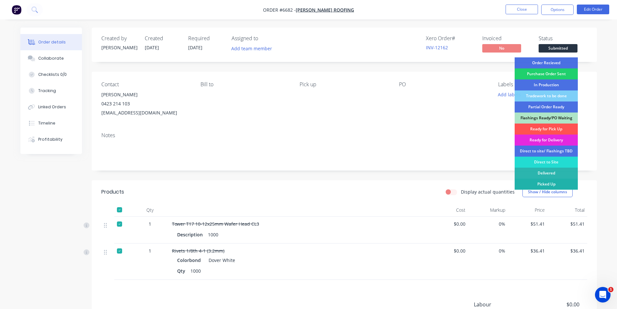
click at [550, 182] on div "Picked Up" at bounding box center [545, 183] width 63 height 11
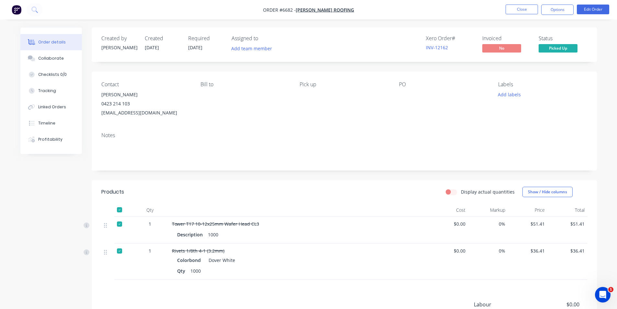
click at [554, 15] on nav "Order #6682 - Jess Perry Roofing Close Options Edit Order" at bounding box center [308, 9] width 617 height 19
click at [554, 12] on button "Options" at bounding box center [557, 10] width 32 height 10
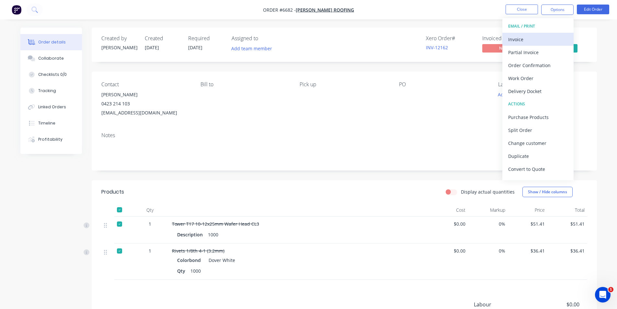
click at [529, 38] on div "Invoice" at bounding box center [538, 39] width 60 height 9
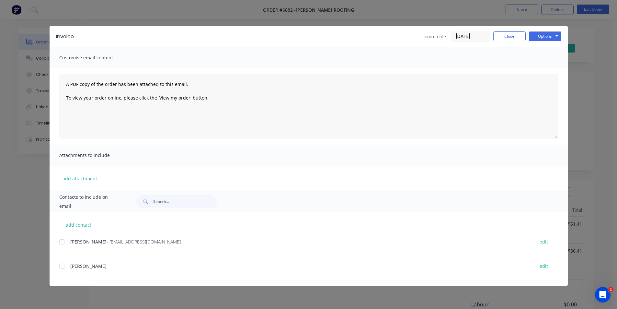
drag, startPoint x: 62, startPoint y: 241, endPoint x: 119, endPoint y: 233, distance: 57.1
click at [64, 241] on div at bounding box center [61, 241] width 13 height 13
drag, startPoint x: 538, startPoint y: 37, endPoint x: 535, endPoint y: 39, distance: 3.7
click at [538, 37] on button "Options" at bounding box center [545, 36] width 32 height 10
click at [537, 74] on button "Email" at bounding box center [549, 69] width 41 height 11
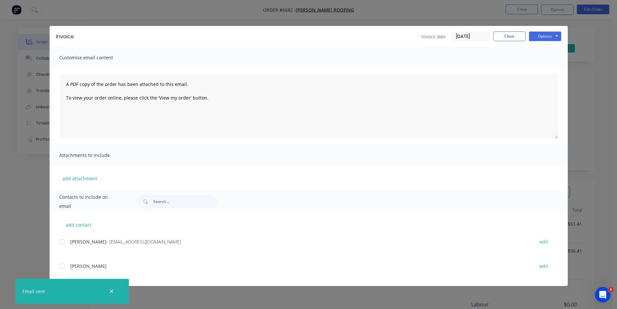
click at [488, 40] on input "28/08/25" at bounding box center [470, 37] width 38 height 10
click at [501, 35] on button "Close" at bounding box center [509, 36] width 32 height 10
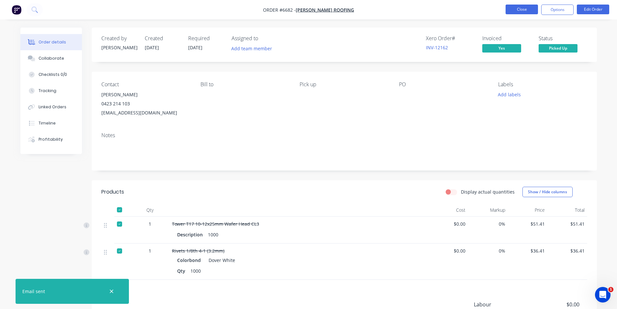
click at [515, 10] on button "Close" at bounding box center [521, 10] width 32 height 10
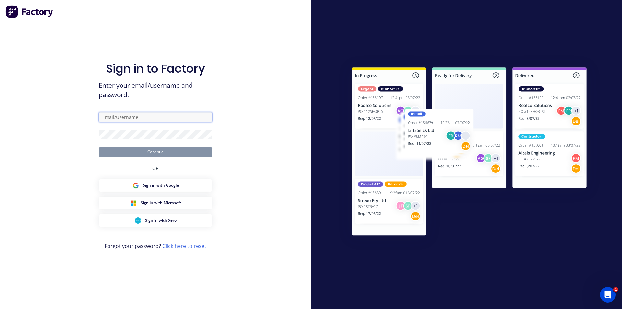
type input "katie@architecturalroofing.com.au"
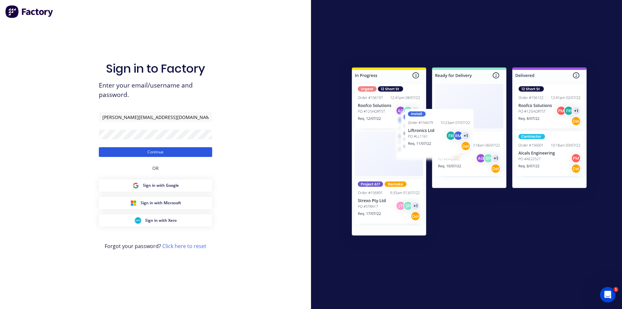
click at [173, 154] on button "Continue" at bounding box center [155, 152] width 113 height 10
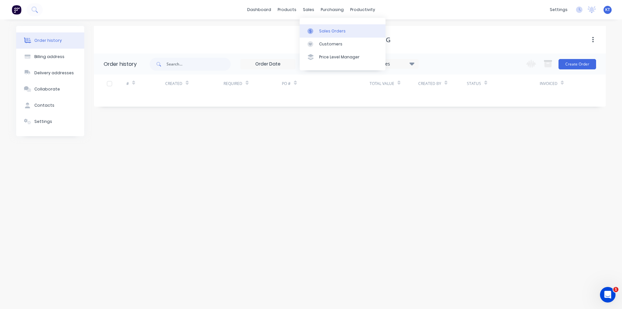
click at [320, 28] on div "Sales Orders" at bounding box center [332, 31] width 27 height 6
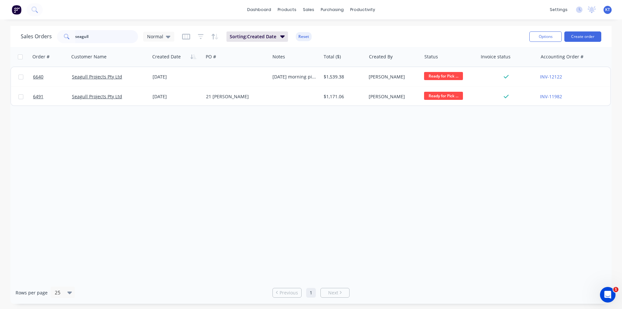
click at [95, 34] on input "seagull" at bounding box center [106, 36] width 63 height 13
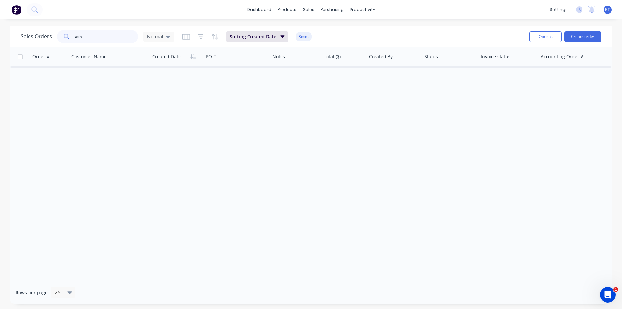
type input "ash"
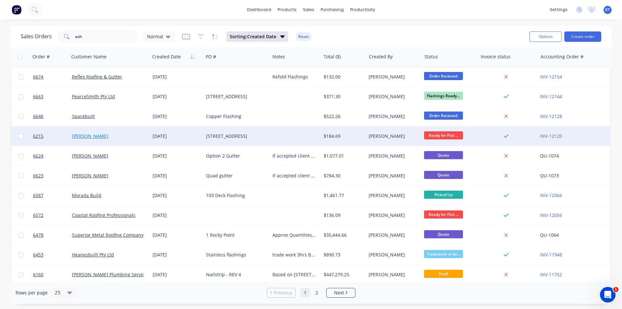
click at [93, 134] on link "Ash Neville" at bounding box center [90, 136] width 36 height 6
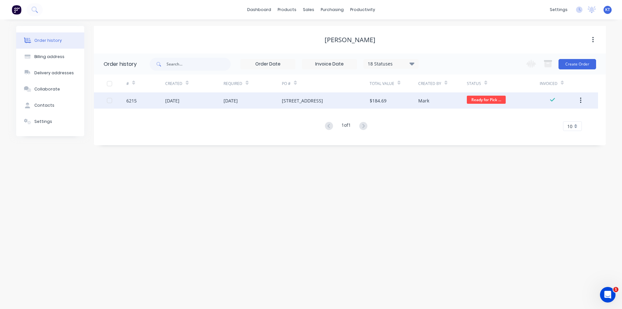
click at [337, 105] on div "4 Disney Rd, Kingscliff" at bounding box center [325, 100] width 87 height 16
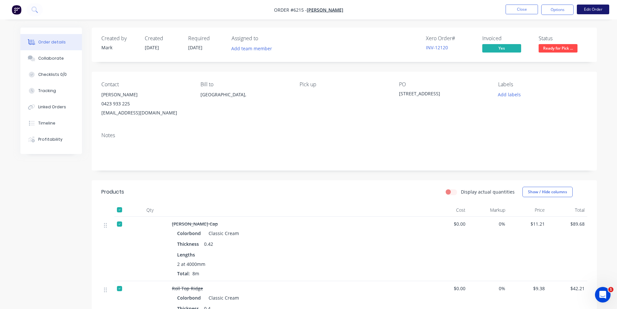
click at [585, 12] on button "Edit Order" at bounding box center [593, 10] width 32 height 10
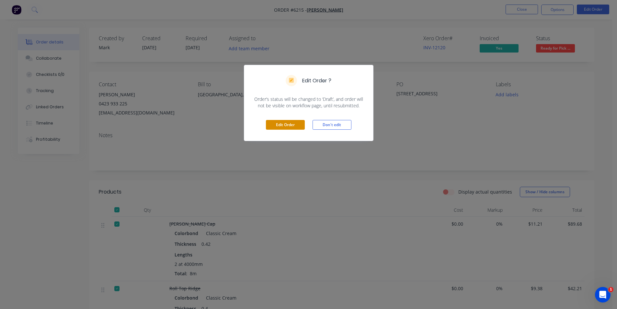
click at [283, 121] on button "Edit Order" at bounding box center [285, 125] width 39 height 10
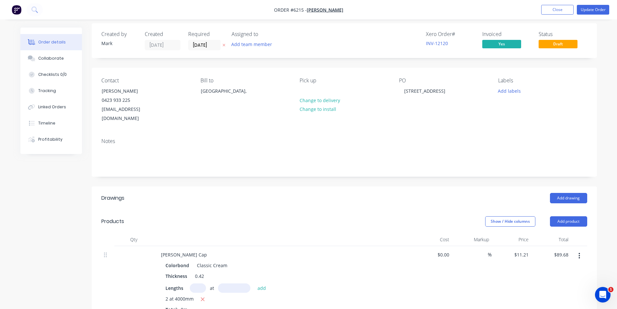
scroll to position [32, 0]
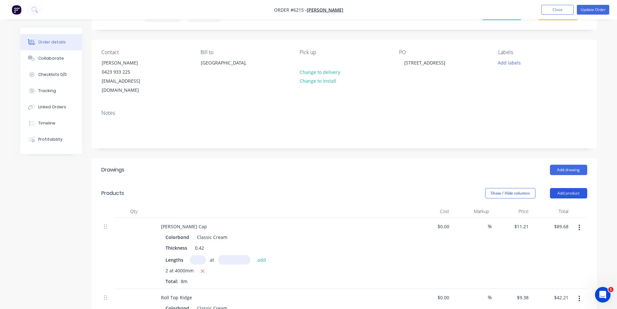
click at [563, 188] on button "Add product" at bounding box center [568, 193] width 37 height 10
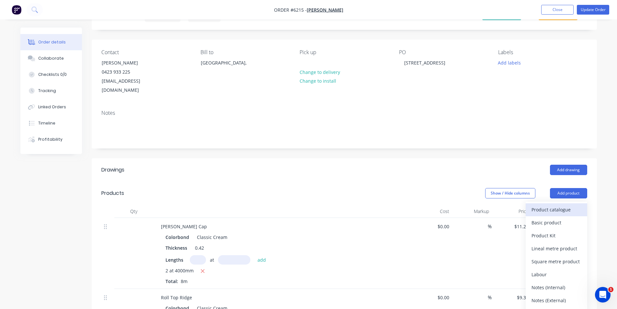
click at [559, 205] on div "Product catalogue" at bounding box center [556, 209] width 50 height 9
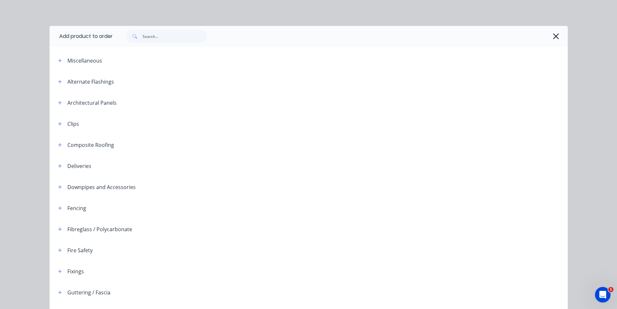
click at [163, 45] on div at bounding box center [340, 36] width 455 height 21
click at [161, 40] on input "text" at bounding box center [174, 36] width 64 height 13
click at [160, 39] on input "text" at bounding box center [174, 36] width 64 height 13
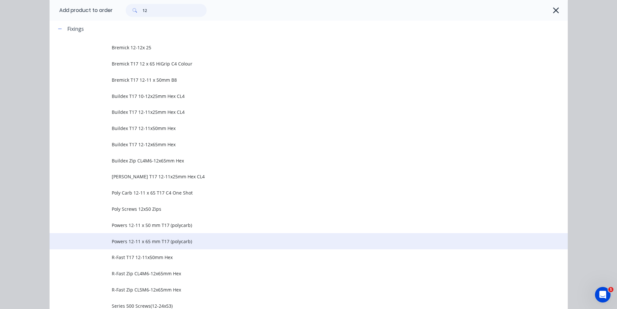
scroll to position [227, 0]
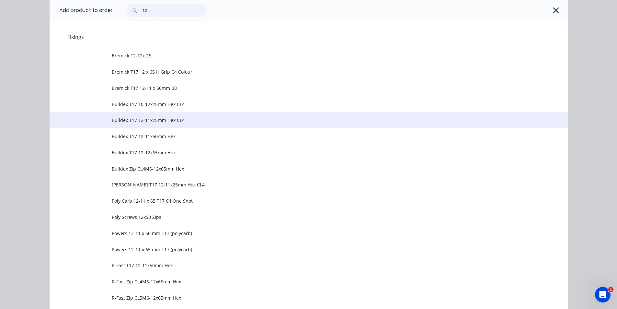
type input "12"
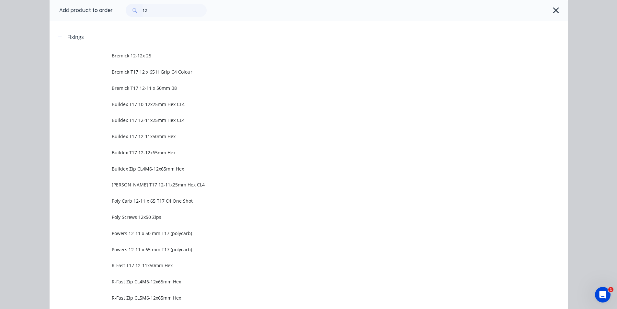
click at [149, 119] on span "Buildex T17 12-11x25mm Hex CL4" at bounding box center [294, 120] width 365 height 7
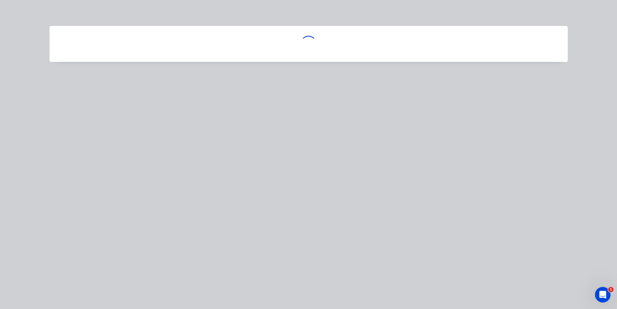
scroll to position [0, 0]
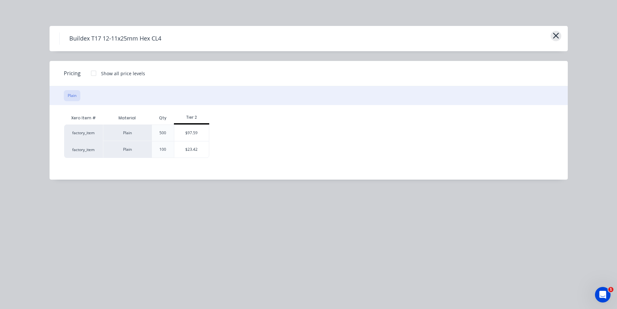
click at [552, 33] on icon "button" at bounding box center [555, 35] width 7 height 9
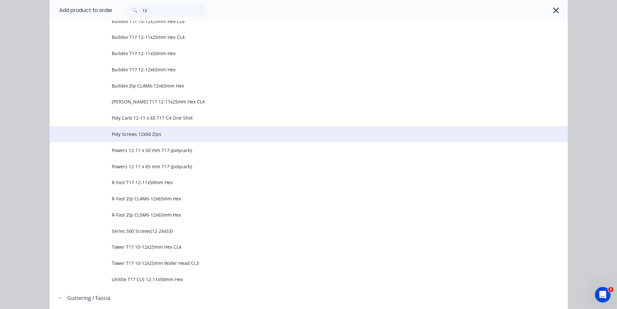
scroll to position [318, 0]
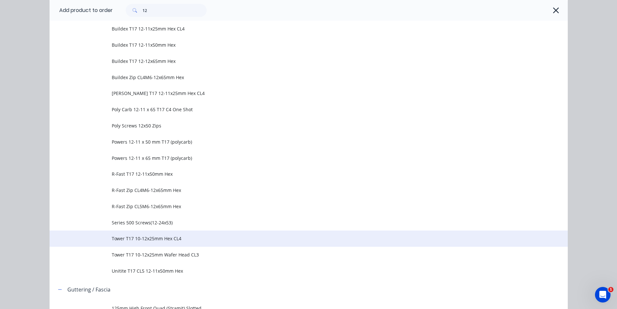
click at [154, 242] on td "Tower T17 10-12x25mm Hex CL4" at bounding box center [340, 238] width 456 height 16
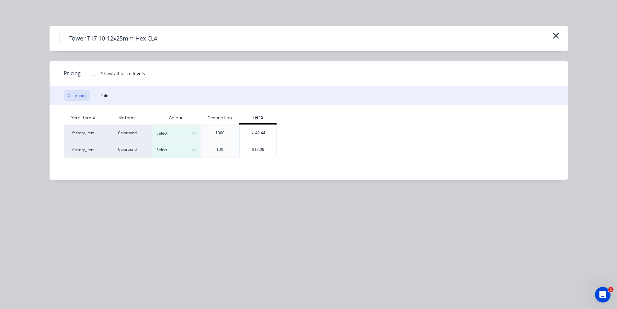
click at [550, 33] on div "Tower T17 10-12x25mm Hex CL4" at bounding box center [308, 38] width 499 height 12
click at [555, 35] on icon "button" at bounding box center [556, 36] width 6 height 6
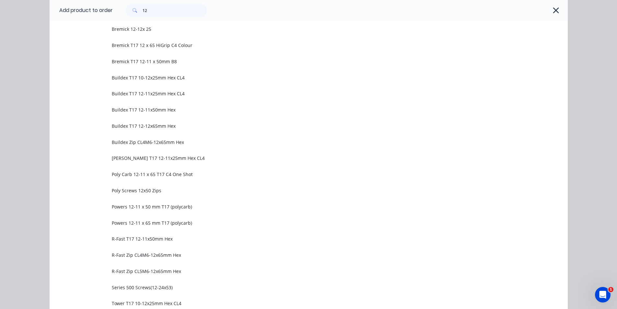
click at [136, 160] on span "Hobson T17 12-11x25mm Hex CL4" at bounding box center [294, 157] width 365 height 7
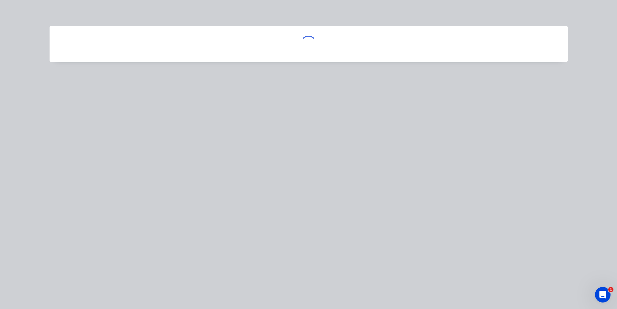
scroll to position [0, 0]
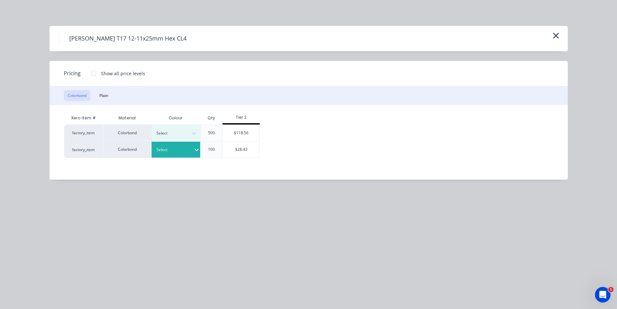
click at [196, 148] on icon at bounding box center [196, 149] width 6 height 6
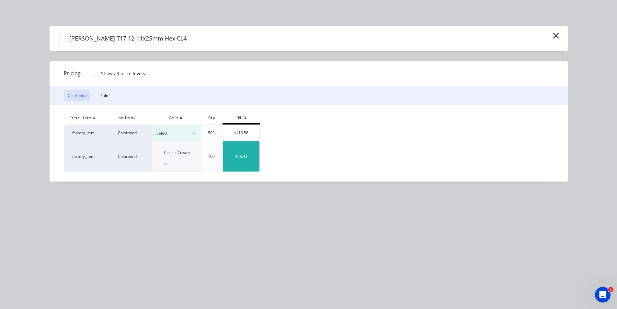
click at [239, 152] on div "$28.43" at bounding box center [241, 156] width 37 height 30
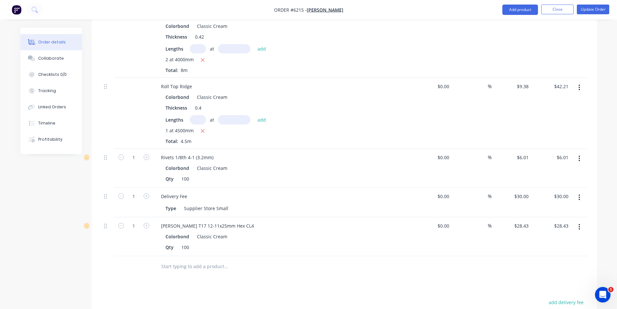
scroll to position [291, 0]
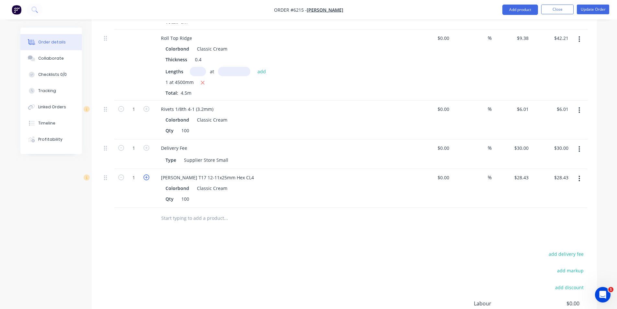
click at [147, 174] on icon "button" at bounding box center [146, 177] width 6 height 6
type input "2"
type input "$56.86"
click at [603, 7] on button "Update Order" at bounding box center [593, 10] width 32 height 10
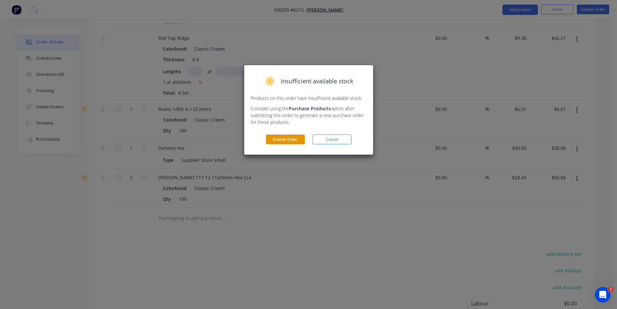
click at [282, 138] on button "Submit Order" at bounding box center [285, 139] width 39 height 10
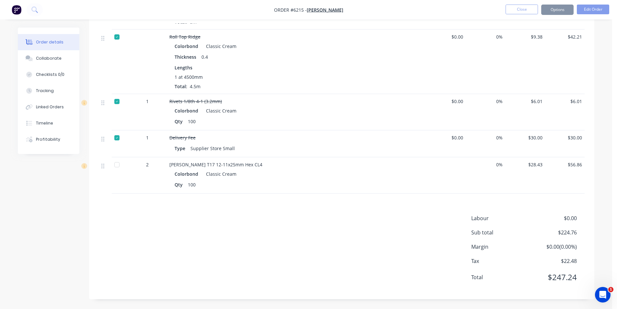
scroll to position [251, 0]
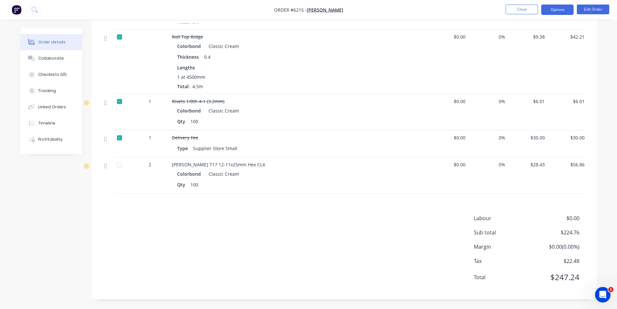
click at [568, 13] on button "Options" at bounding box center [557, 10] width 32 height 10
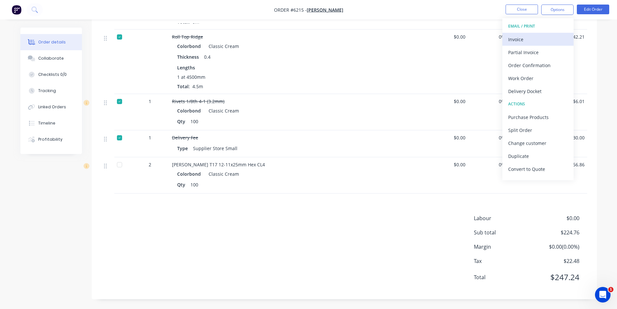
click at [552, 36] on div "Invoice" at bounding box center [538, 39] width 60 height 9
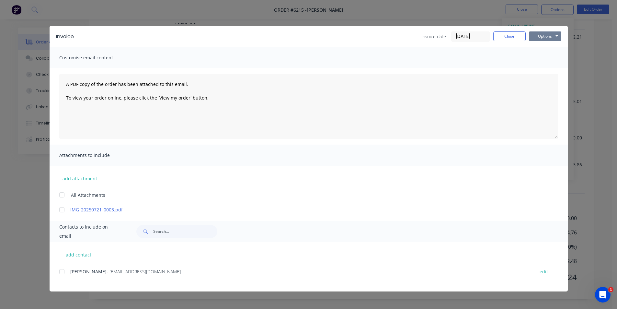
click at [542, 33] on button "Options" at bounding box center [545, 36] width 32 height 10
click at [538, 68] on button "Email" at bounding box center [549, 69] width 41 height 11
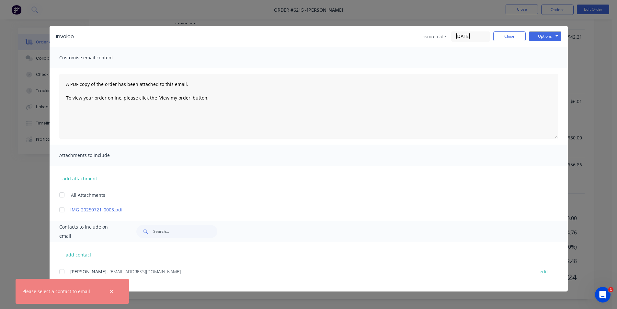
click at [66, 271] on div at bounding box center [61, 271] width 13 height 13
click at [544, 37] on button "Options" at bounding box center [545, 36] width 32 height 10
click at [542, 72] on button "Email" at bounding box center [549, 69] width 41 height 11
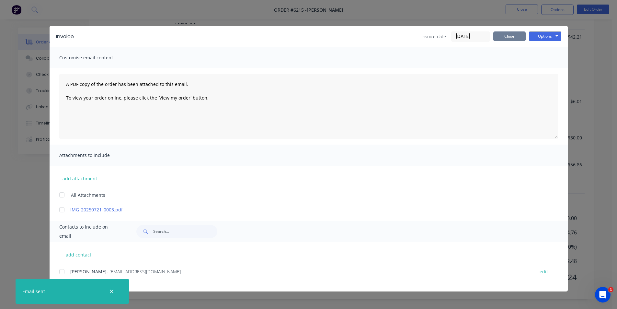
click at [518, 37] on button "Close" at bounding box center [509, 36] width 32 height 10
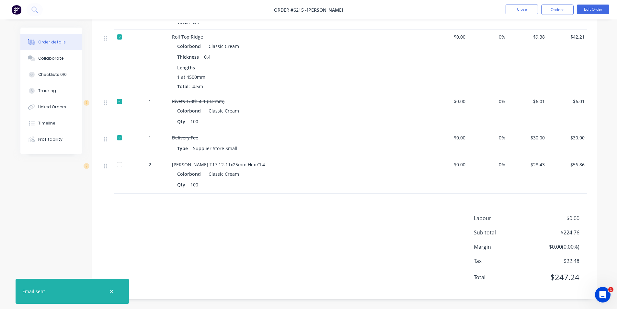
drag, startPoint x: 116, startPoint y: 163, endPoint x: 120, endPoint y: 163, distance: 3.6
click at [117, 163] on div at bounding box center [119, 164] width 13 height 13
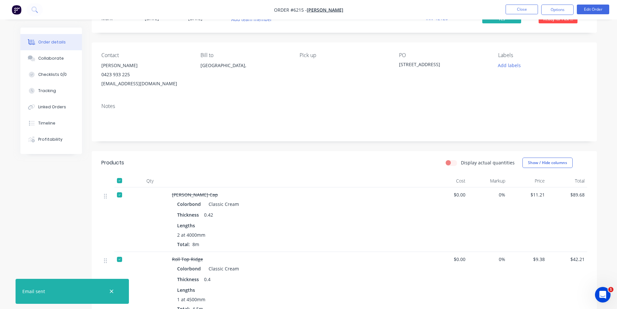
scroll to position [0, 0]
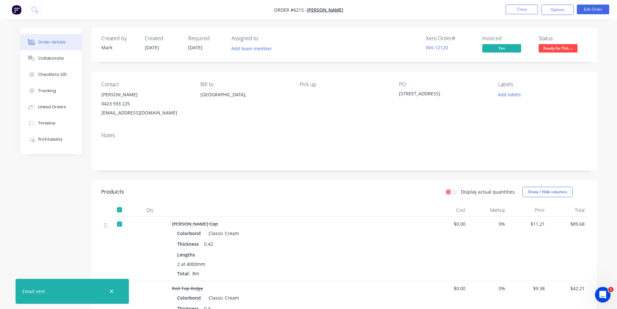
click at [554, 44] on span "Ready for Pick ..." at bounding box center [557, 48] width 39 height 8
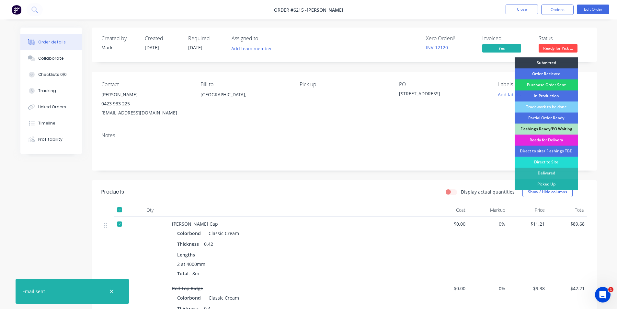
click at [558, 187] on div "Picked Up" at bounding box center [545, 183] width 63 height 11
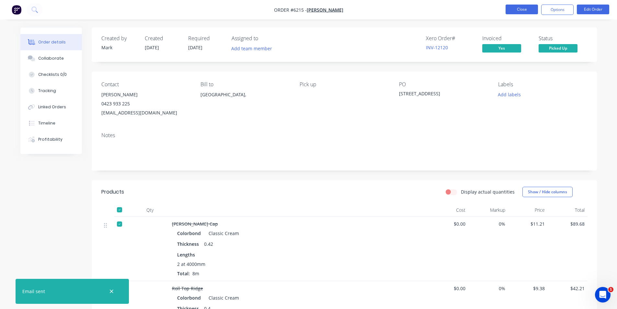
click at [531, 9] on button "Close" at bounding box center [521, 10] width 32 height 10
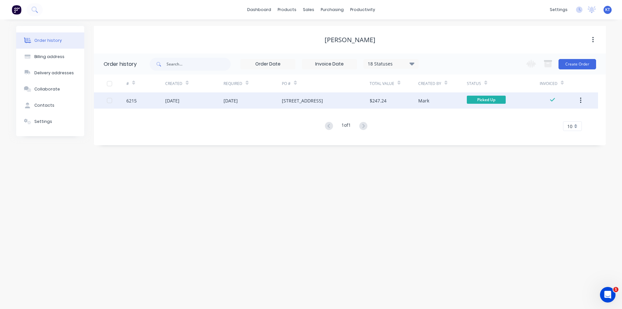
click at [360, 100] on div "4 Disney Rd, Kingscliff" at bounding box center [325, 100] width 87 height 16
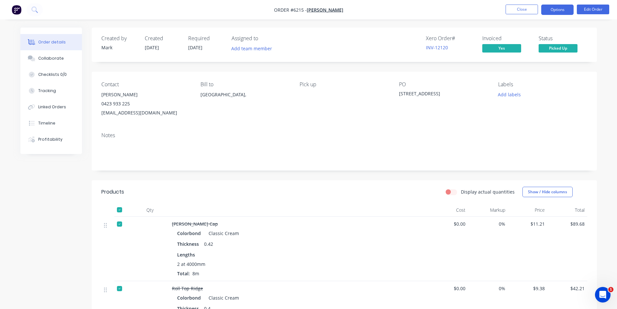
click at [565, 9] on button "Options" at bounding box center [557, 10] width 32 height 10
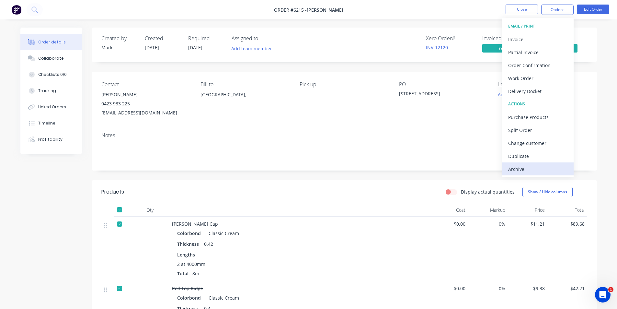
click at [558, 168] on div "Archive" at bounding box center [538, 168] width 60 height 9
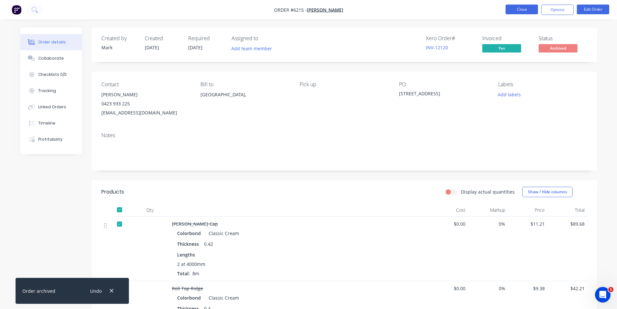
click at [511, 11] on button "Close" at bounding box center [521, 10] width 32 height 10
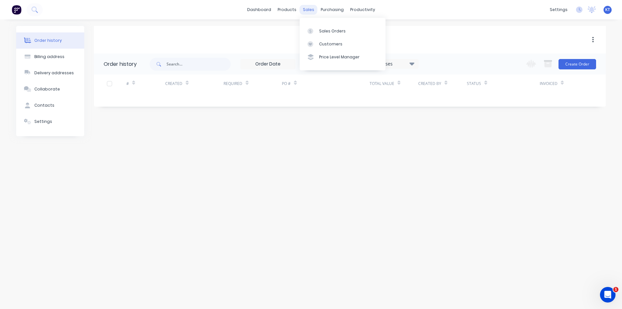
click at [309, 10] on div "sales" at bounding box center [308, 10] width 18 height 10
click at [319, 37] on link "Sales Orders" at bounding box center [342, 30] width 86 height 13
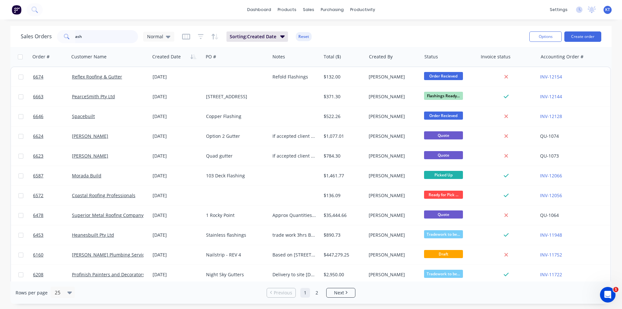
click at [89, 42] on input "ash" at bounding box center [106, 36] width 63 height 13
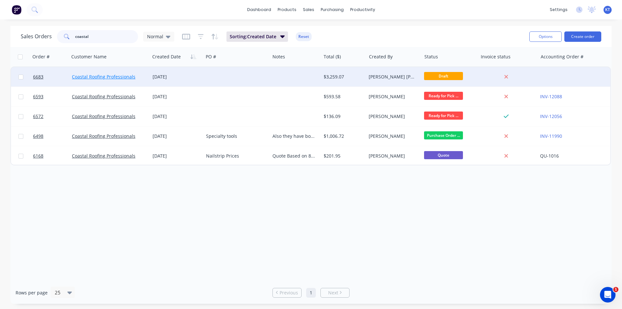
type input "coastal"
click at [102, 79] on link "Coastal Roofing Professionals" at bounding box center [103, 76] width 63 height 6
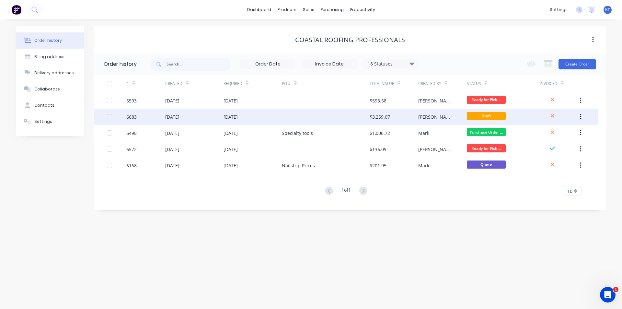
click at [359, 112] on div at bounding box center [325, 116] width 87 height 16
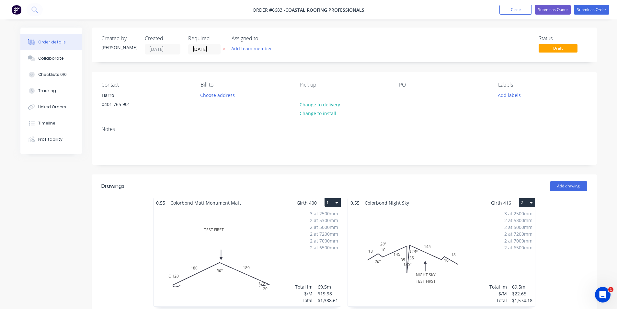
click at [314, 252] on div "3 at 2500mm 2 at 5300mm 2 at 5000mm 2 at 7200mm 2 at 7000mm 2 at 6500mm Total l…" at bounding box center [246, 256] width 187 height 99
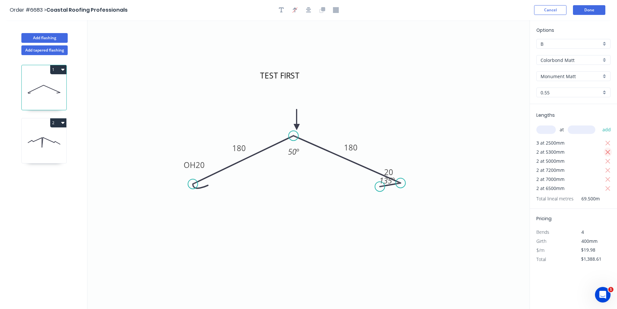
click at [609, 151] on icon "button" at bounding box center [607, 152] width 5 height 5
type input "$1,176.82"
click at [54, 132] on icon at bounding box center [44, 141] width 45 height 41
type input "$22.65"
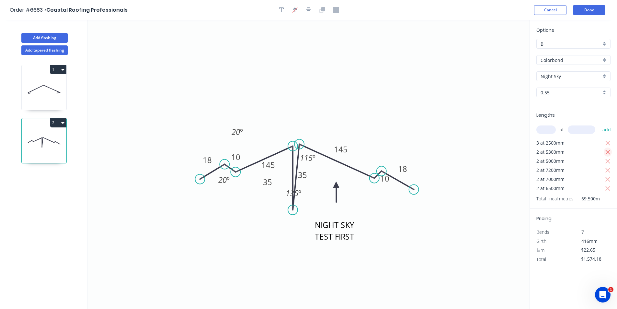
click at [609, 150] on icon "button" at bounding box center [608, 152] width 6 height 8
type input "$1,334.09"
click at [584, 11] on button "Done" at bounding box center [589, 10] width 32 height 10
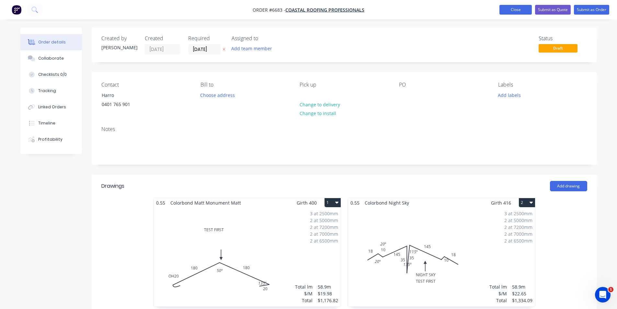
click at [511, 10] on button "Close" at bounding box center [515, 10] width 32 height 10
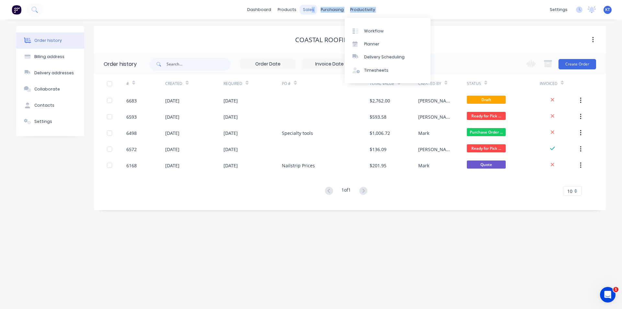
drag, startPoint x: 312, startPoint y: 5, endPoint x: 310, endPoint y: 14, distance: 9.3
click at [310, 14] on div "dashboard products sales purchasing productivity dashboard products Product Cat…" at bounding box center [311, 9] width 622 height 19
click at [307, 8] on div "sales" at bounding box center [308, 10] width 18 height 10
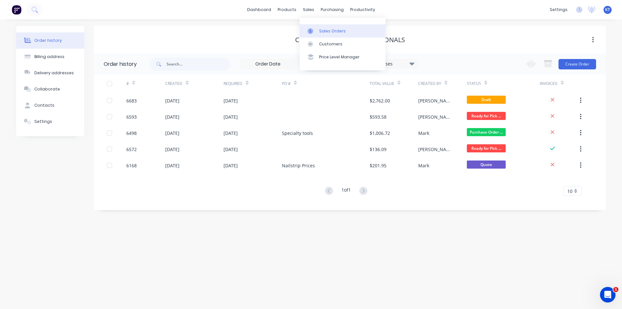
click at [326, 33] on div "Sales Orders" at bounding box center [332, 31] width 27 height 6
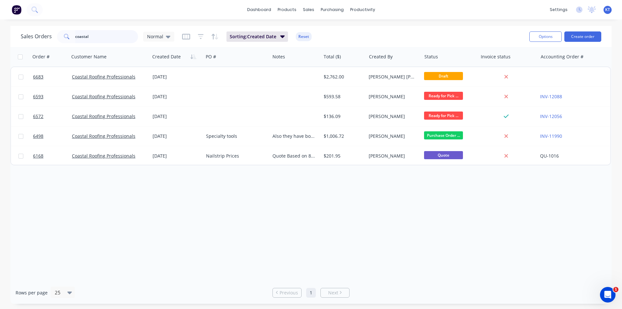
click at [107, 35] on input "coastal" at bounding box center [106, 36] width 63 height 13
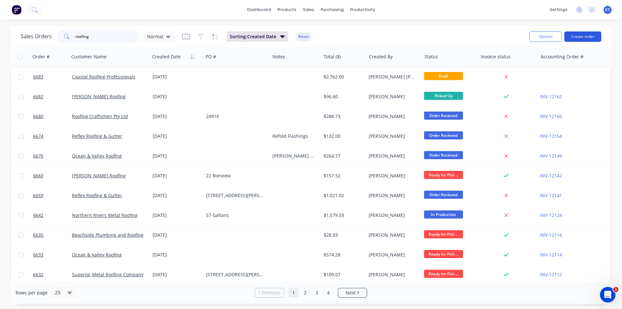
type input "roofing"
click at [594, 38] on button "Create order" at bounding box center [582, 36] width 37 height 10
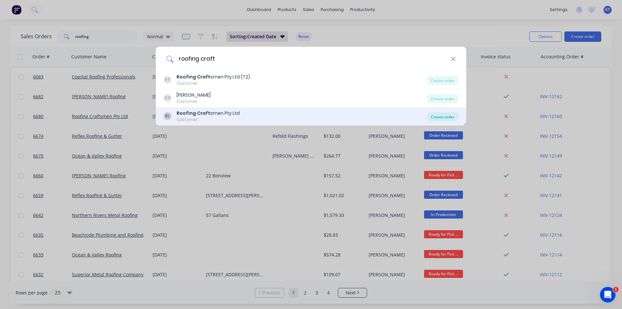
type input "roofing craft"
click at [432, 117] on div "Create order" at bounding box center [442, 116] width 31 height 9
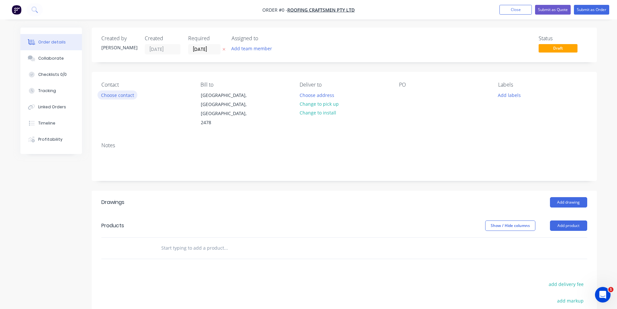
click at [112, 97] on button "Choose contact" at bounding box center [117, 94] width 40 height 9
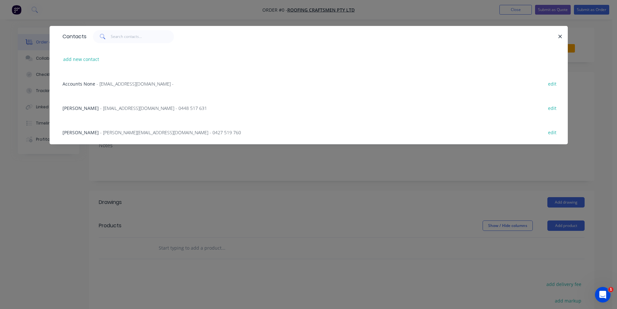
click at [113, 131] on span "- john@roofingcraftsmen.com.au - 0427 519 760" at bounding box center [170, 132] width 141 height 6
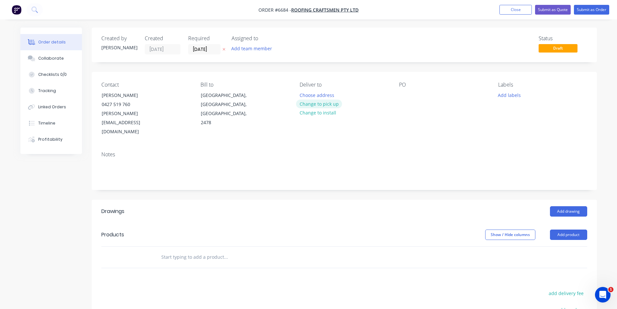
click at [329, 107] on button "Change to pick up" at bounding box center [319, 103] width 46 height 9
click at [573, 206] on button "Add drawing" at bounding box center [568, 211] width 37 height 10
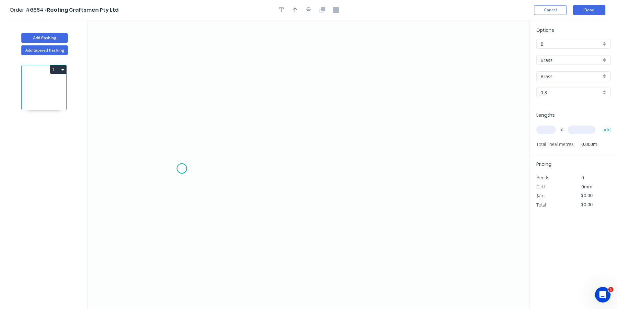
drag, startPoint x: 182, startPoint y: 168, endPoint x: 187, endPoint y: 158, distance: 11.7
click at [181, 169] on icon "0" at bounding box center [308, 164] width 442 height 288
click at [191, 148] on icon at bounding box center [187, 158] width 10 height 20
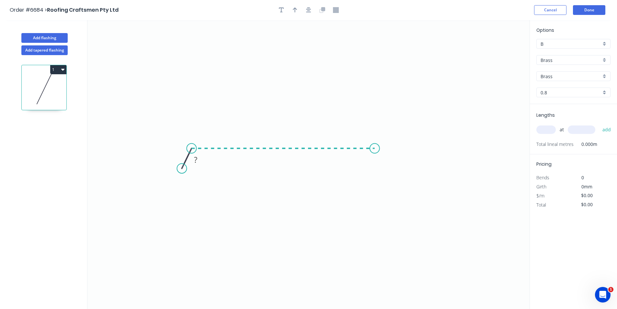
click at [375, 148] on icon "0 ?" at bounding box center [308, 164] width 442 height 288
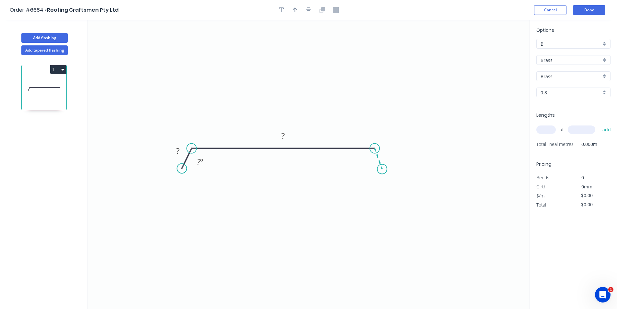
click at [382, 169] on icon "0 ? ? ? º" at bounding box center [308, 164] width 442 height 288
click at [604, 62] on div "Brass" at bounding box center [573, 60] width 74 height 10
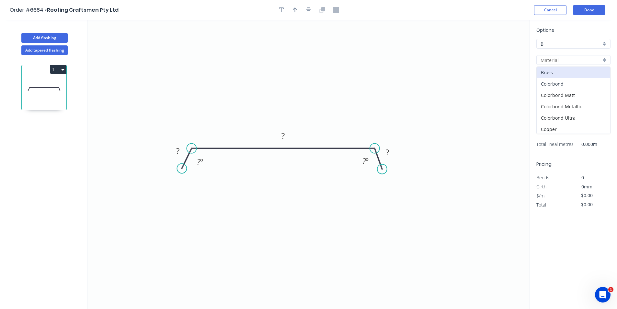
click at [589, 85] on div "Colorbond" at bounding box center [572, 83] width 73 height 11
type input "Colorbond"
type input "Basalt"
type input "0.55"
click at [585, 79] on input "Basalt" at bounding box center [570, 76] width 61 height 7
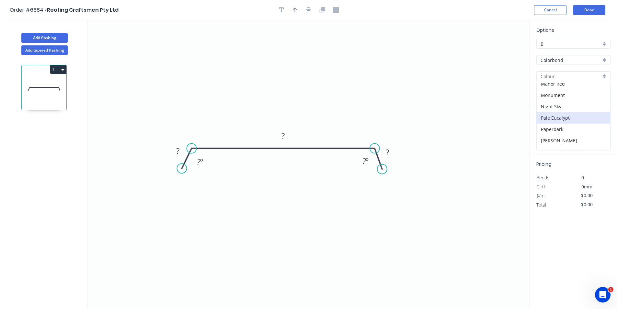
scroll to position [183, 0]
click at [577, 90] on div "Shale Grey" at bounding box center [572, 87] width 73 height 11
type input "Shale Grey"
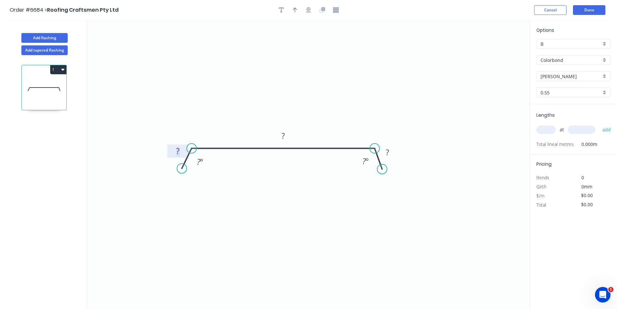
click at [177, 151] on tspan "?" at bounding box center [177, 150] width 3 height 11
type input "$15.89"
click at [310, 11] on icon "button" at bounding box center [308, 10] width 5 height 6
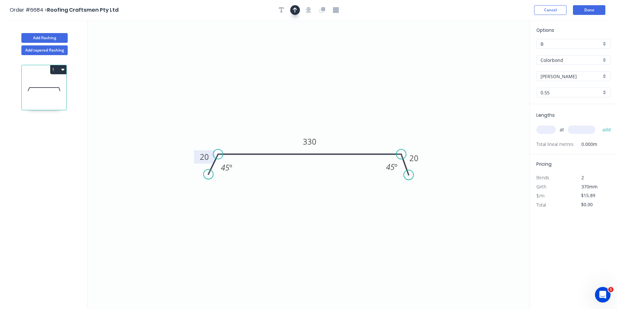
click at [297, 8] on button "button" at bounding box center [295, 10] width 10 height 10
drag, startPoint x: 496, startPoint y: 52, endPoint x: 308, endPoint y: 128, distance: 202.2
click at [308, 128] on icon at bounding box center [308, 120] width 6 height 21
click at [543, 132] on input "text" at bounding box center [545, 129] width 19 height 8
type input "3"
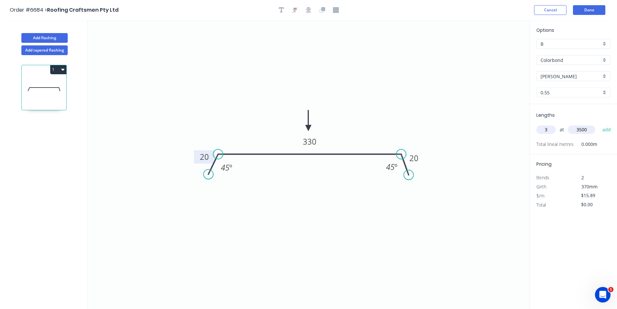
type input "3500"
click at [599, 124] on button "add" at bounding box center [606, 129] width 15 height 11
type input "$166.85"
click at [589, 11] on button "Done" at bounding box center [589, 10] width 32 height 10
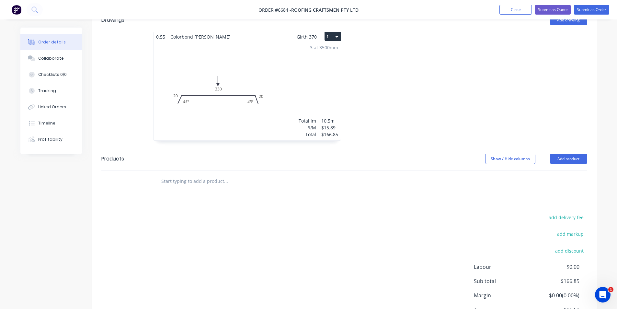
scroll to position [221, 0]
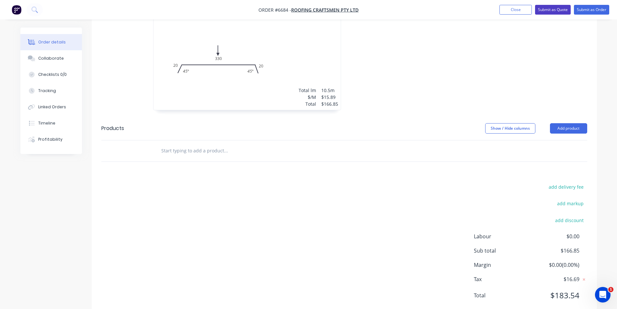
click at [539, 10] on button "Submit as Quote" at bounding box center [553, 10] width 36 height 10
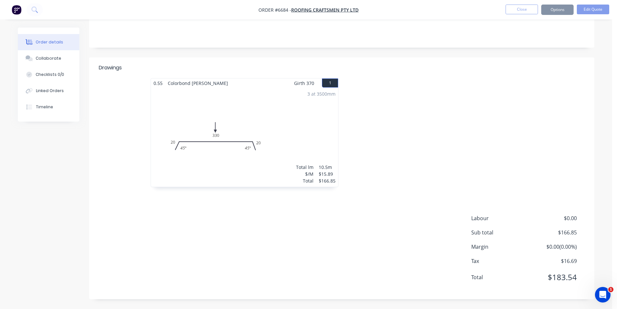
scroll to position [0, 0]
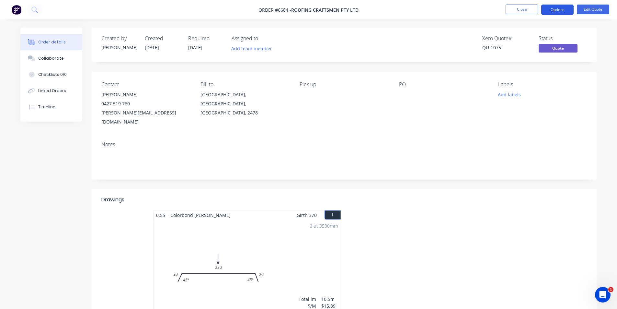
click at [551, 10] on button "Options" at bounding box center [557, 10] width 32 height 10
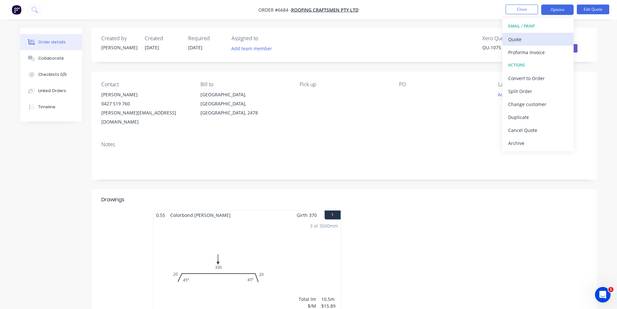
click at [523, 37] on div "Quote" at bounding box center [538, 39] width 60 height 9
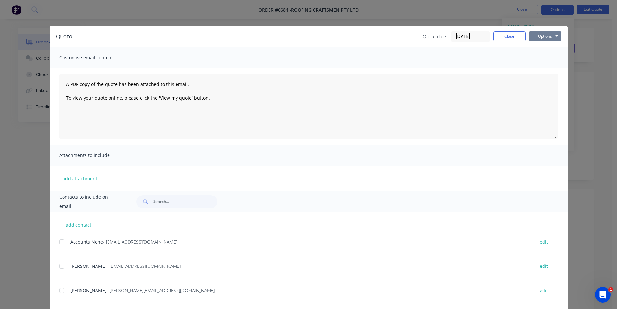
click at [543, 37] on button "Options" at bounding box center [545, 36] width 32 height 10
click at [539, 55] on button "Print" at bounding box center [549, 58] width 41 height 11
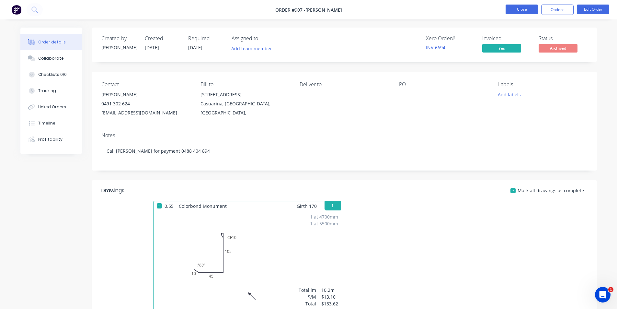
click at [513, 10] on button "Close" at bounding box center [521, 10] width 32 height 10
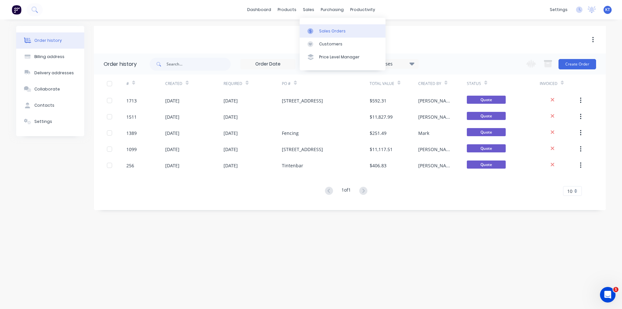
click at [317, 30] on div at bounding box center [312, 31] width 10 height 6
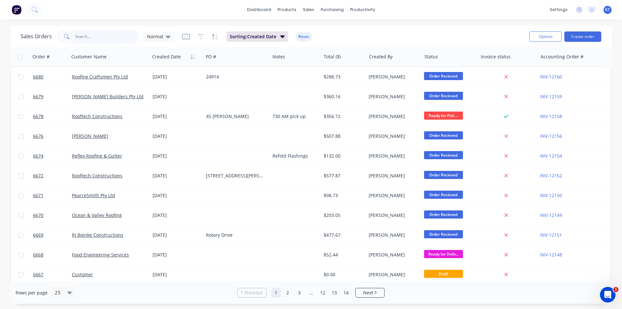
click at [119, 35] on input "text" at bounding box center [106, 36] width 63 height 13
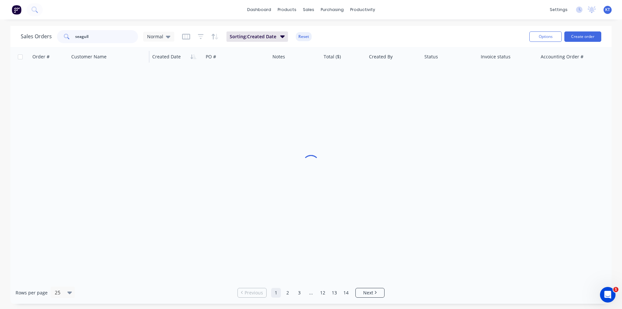
type input "seagull"
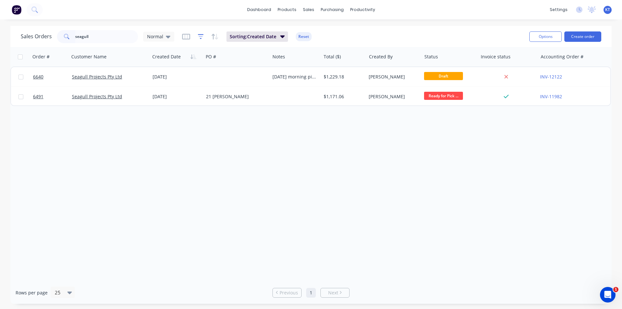
click at [198, 38] on icon "button" at bounding box center [201, 36] width 6 height 6
click at [187, 41] on button "button" at bounding box center [186, 36] width 8 height 10
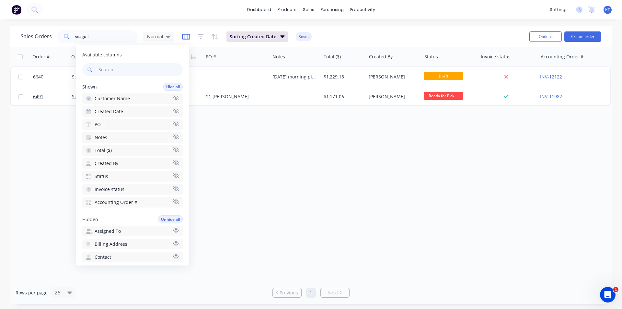
click at [188, 39] on icon "button" at bounding box center [186, 37] width 8 height 6
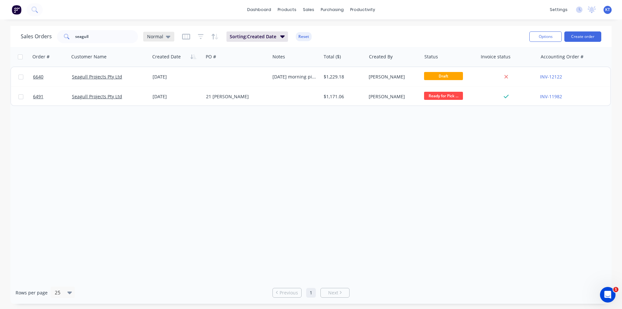
click at [169, 36] on div "Normal" at bounding box center [158, 37] width 31 height 10
click at [167, 121] on button "archived" at bounding box center [182, 117] width 74 height 7
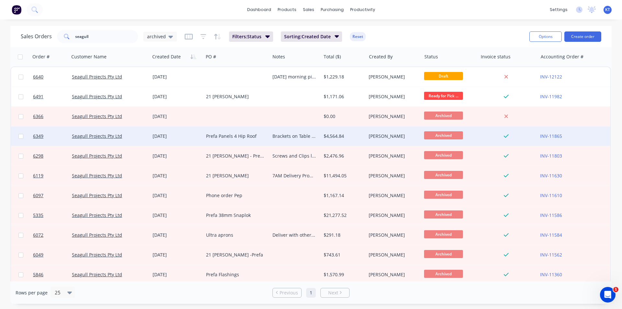
click at [348, 133] on div "$4,564.84" at bounding box center [342, 136] width 38 height 6
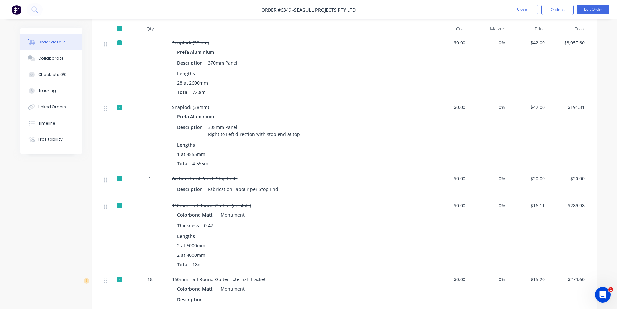
scroll to position [28, 0]
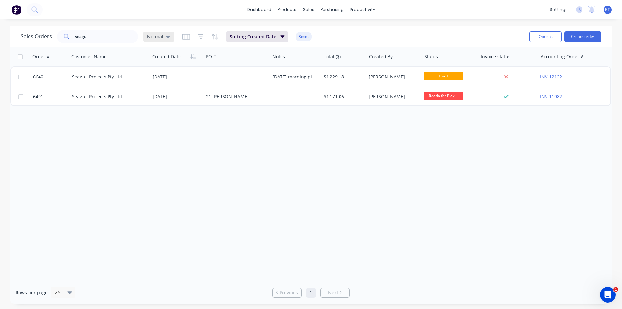
click at [163, 36] on div "Normal" at bounding box center [158, 37] width 23 height 6
click at [182, 119] on button "archived" at bounding box center [182, 117] width 74 height 7
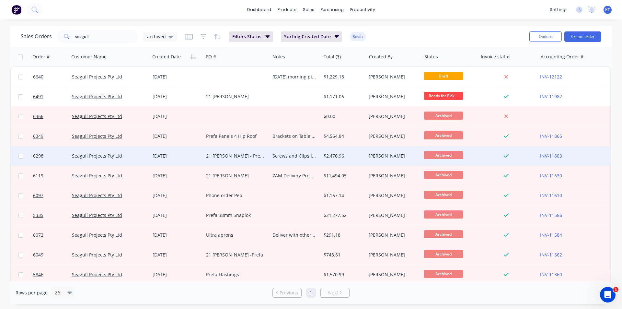
click at [348, 153] on div "$2,476.96" at bounding box center [342, 155] width 38 height 6
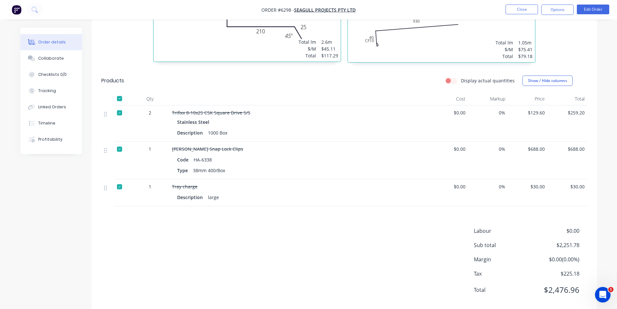
scroll to position [497, 0]
